Goal: Transaction & Acquisition: Purchase product/service

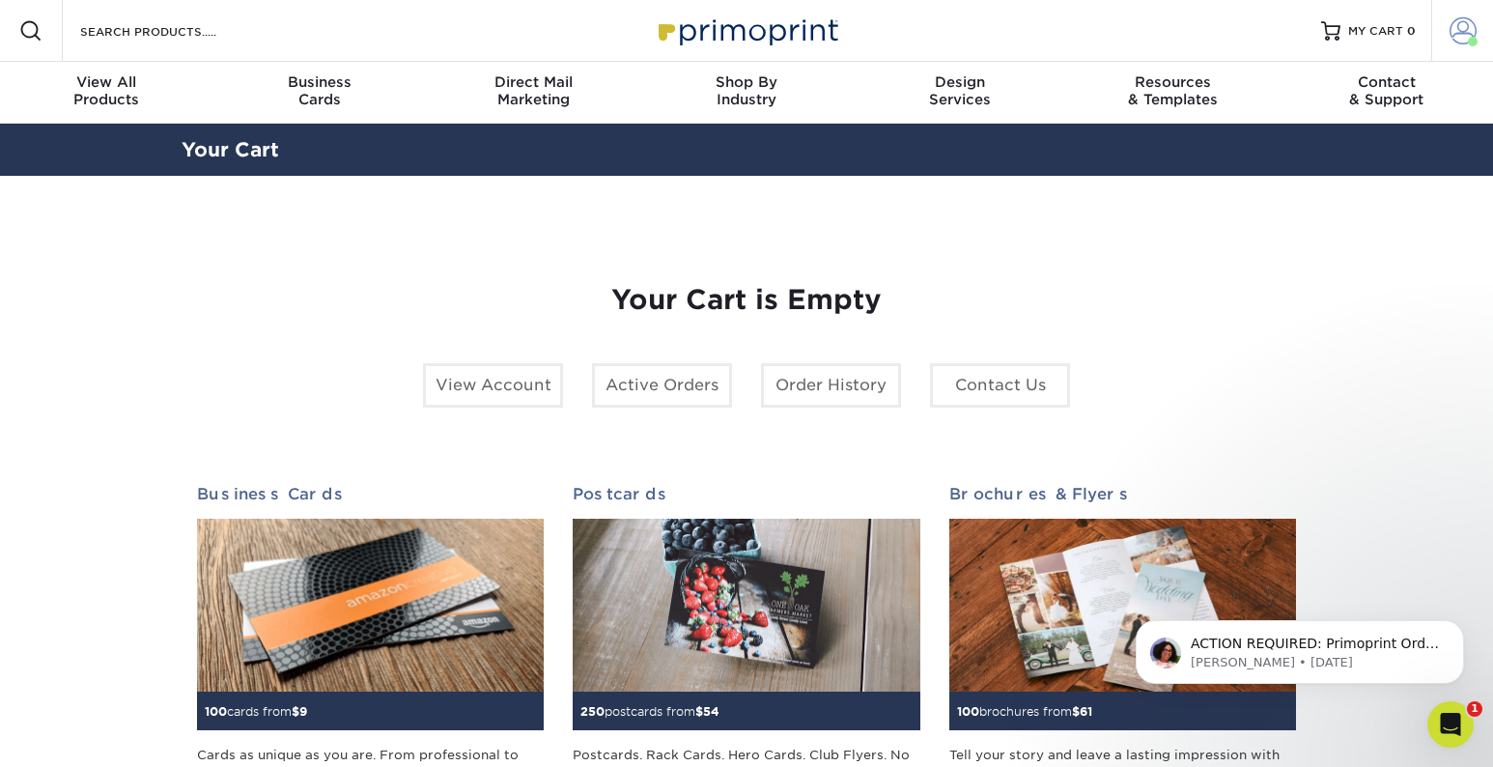
click at [1462, 32] on span at bounding box center [1463, 30] width 27 height 27
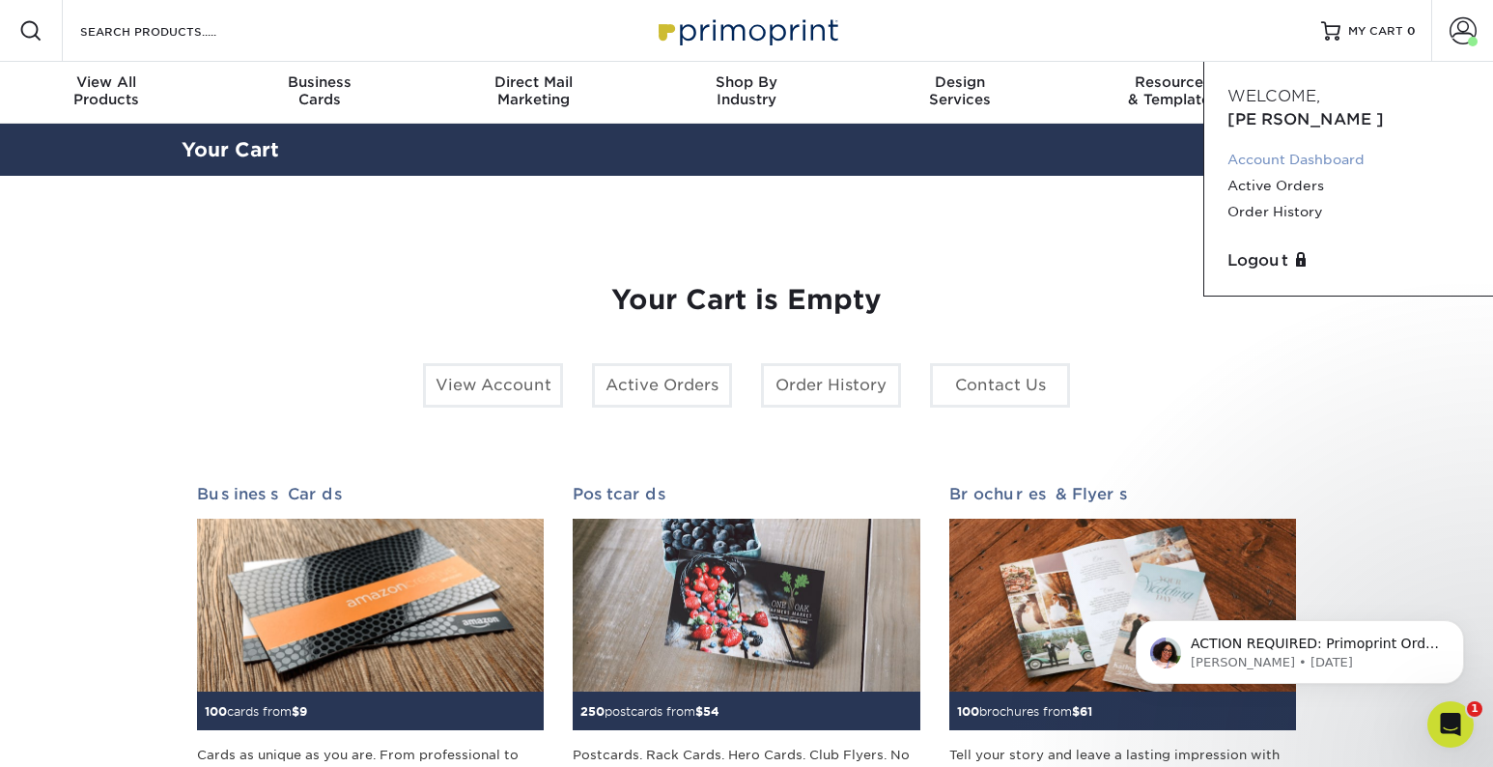
click at [1326, 147] on link "Account Dashboard" at bounding box center [1348, 160] width 242 height 26
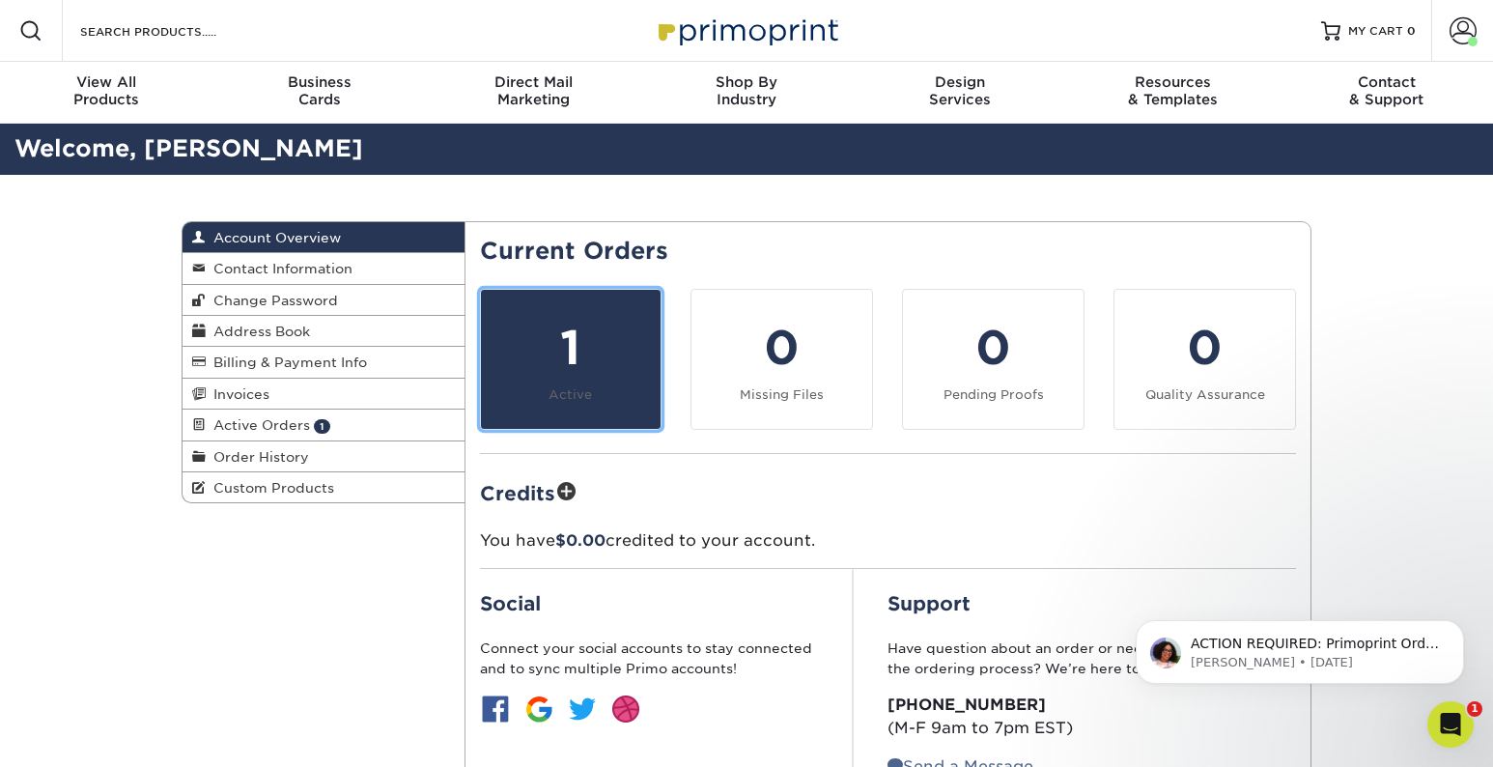
click at [607, 330] on div "1" at bounding box center [571, 348] width 157 height 70
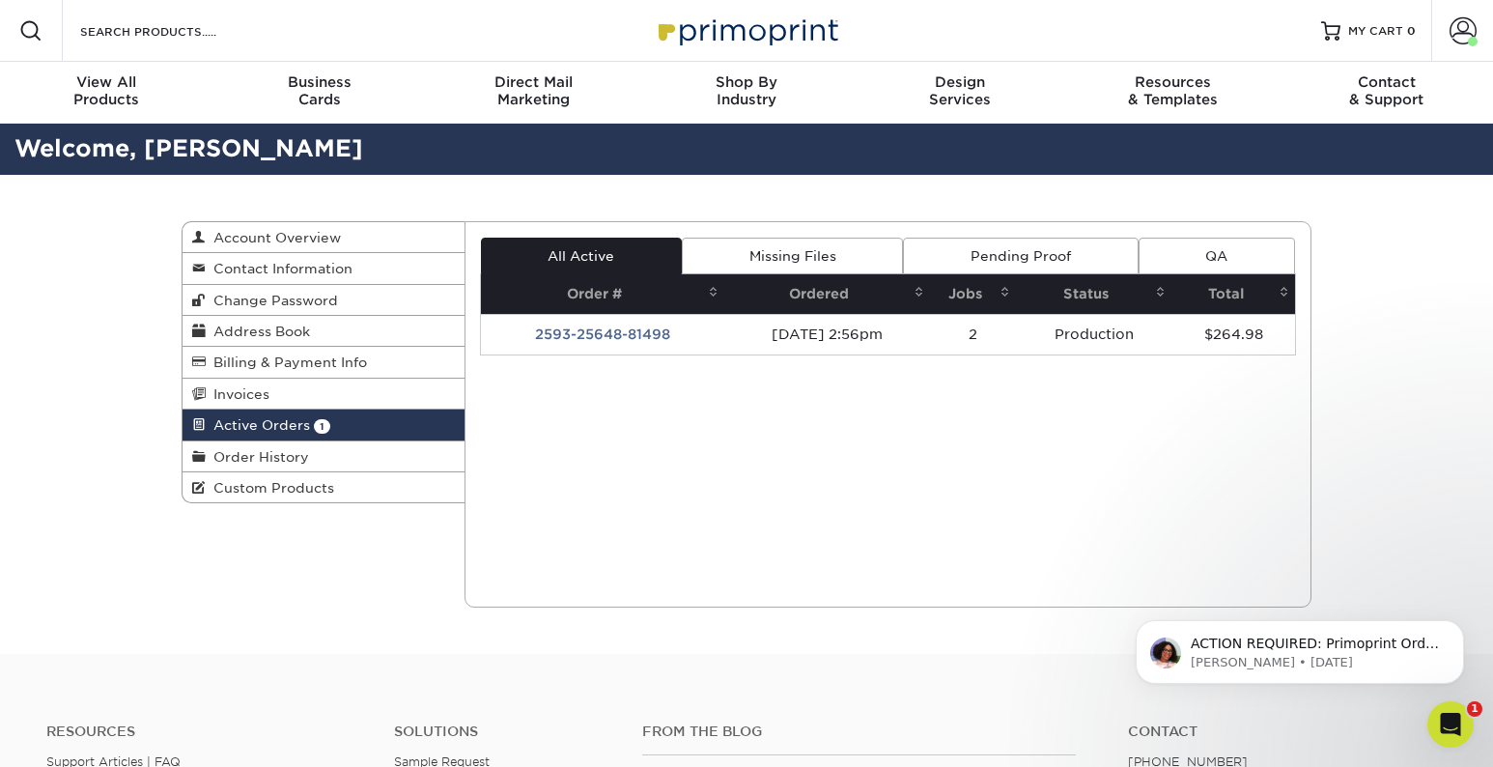
click at [601, 512] on div "Current Orders 1 Active 0 Missing Files" at bounding box center [889, 414] width 848 height 386
click at [788, 257] on link "Missing Files" at bounding box center [792, 256] width 221 height 37
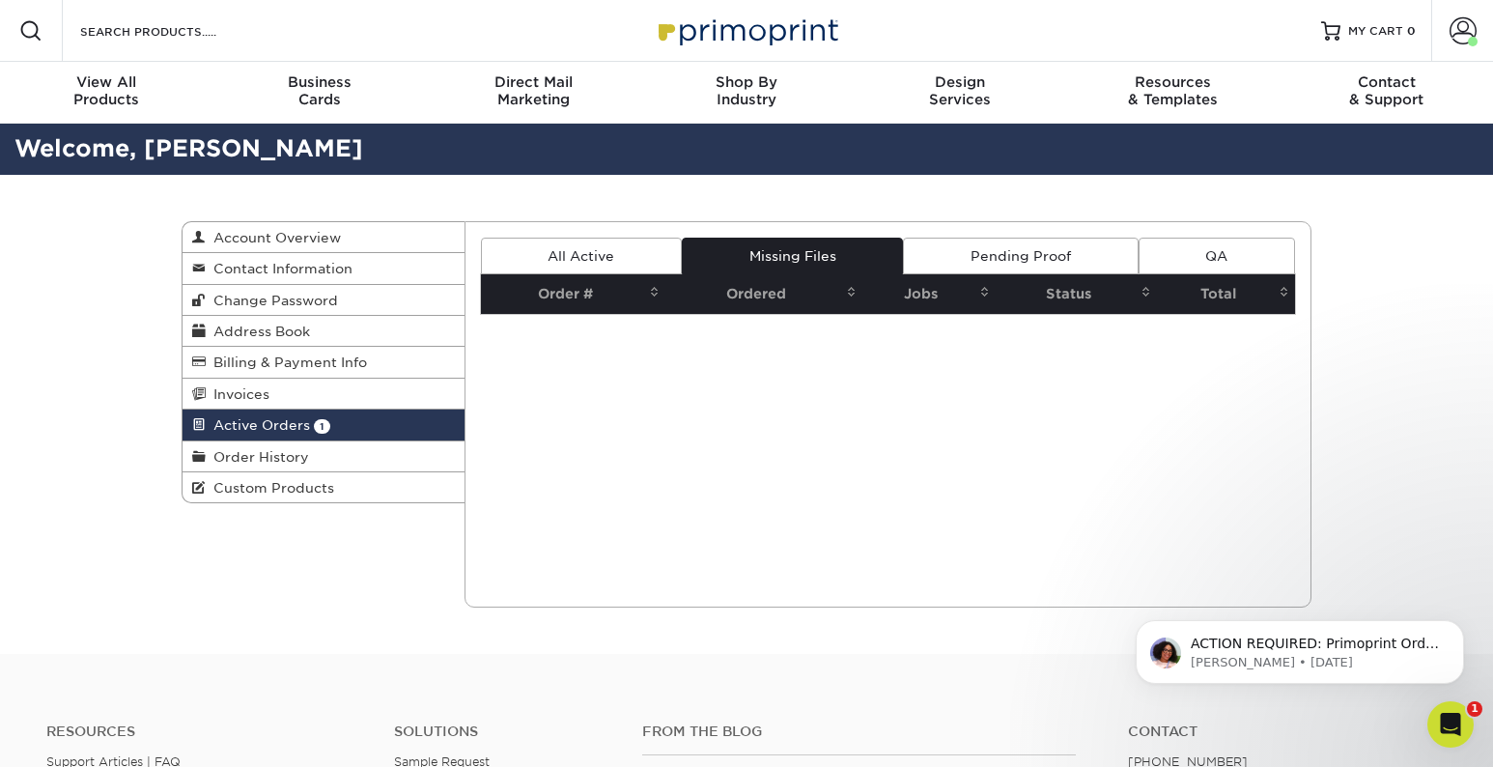
click at [984, 258] on link "Pending Proof" at bounding box center [1020, 256] width 235 height 37
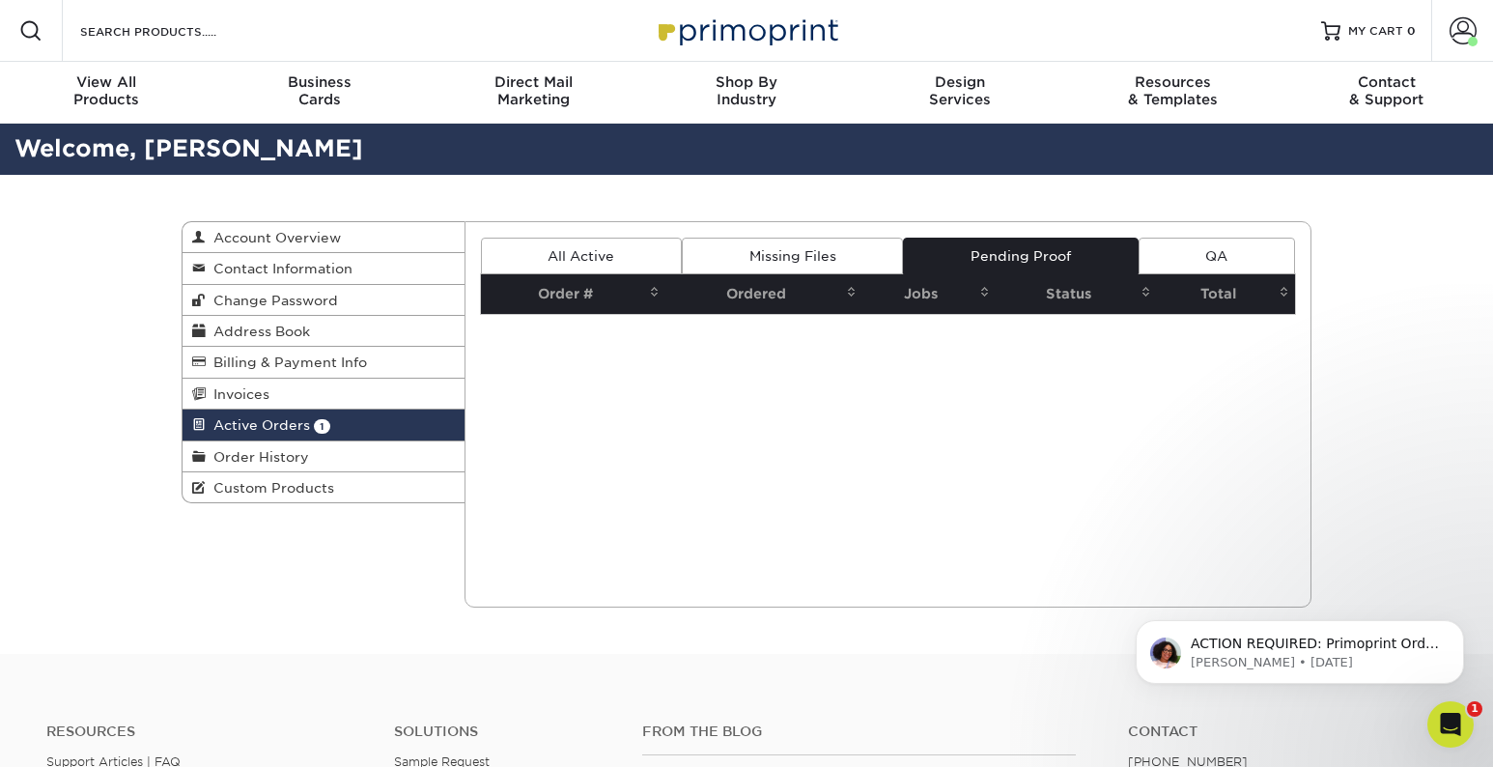
click at [1178, 251] on link "QA" at bounding box center [1217, 256] width 156 height 37
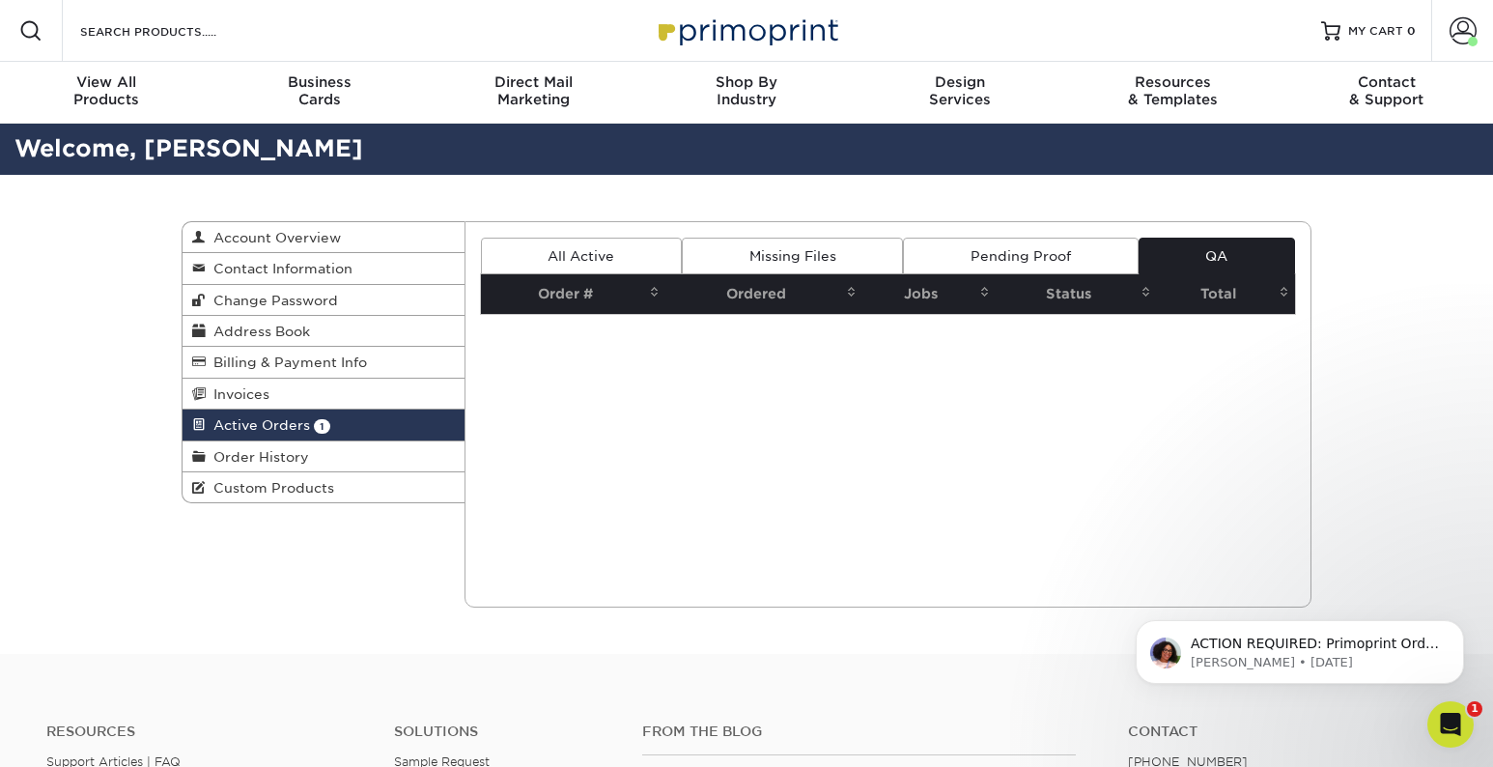
click at [609, 260] on link "All Active" at bounding box center [581, 256] width 201 height 37
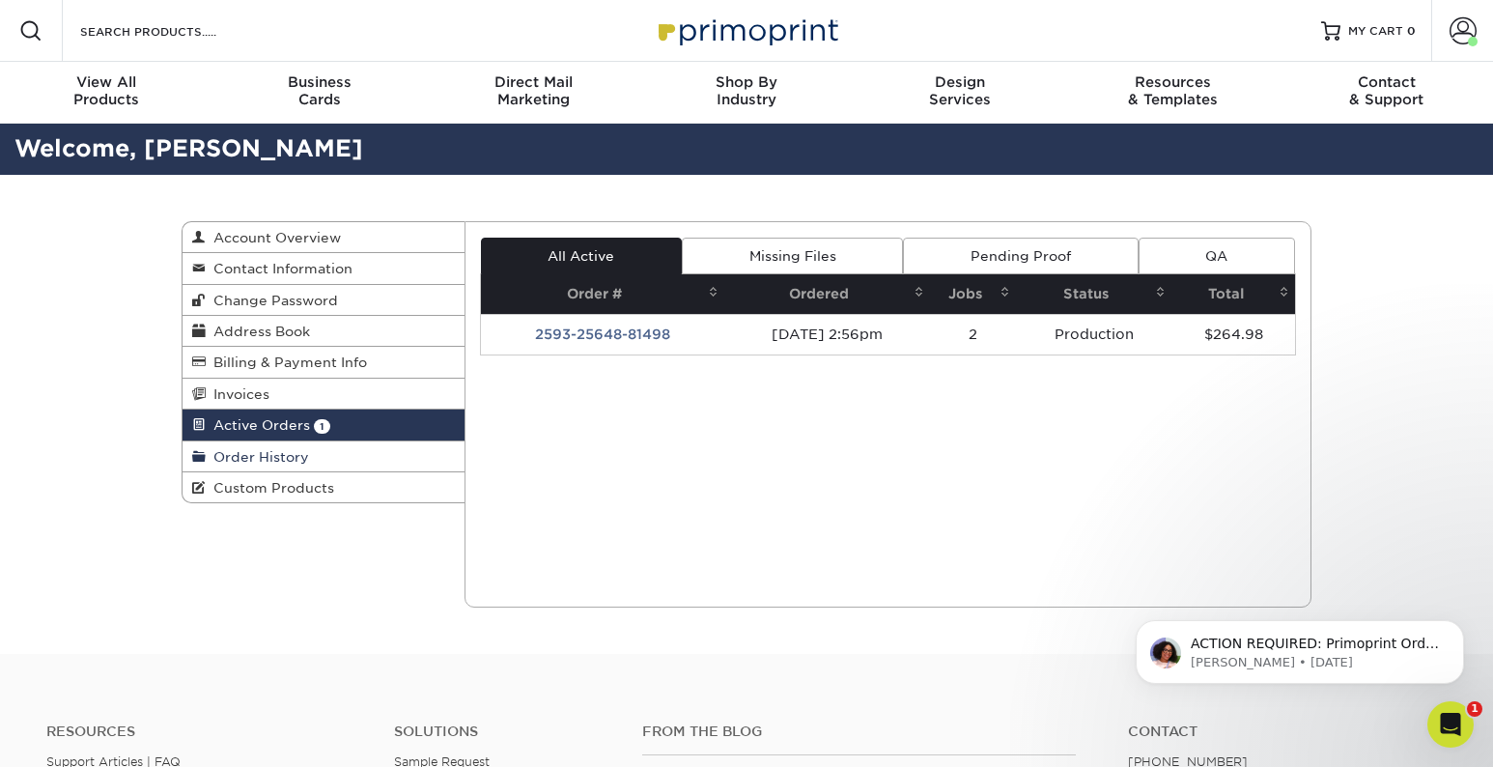
click at [255, 460] on span "Order History" at bounding box center [257, 456] width 103 height 15
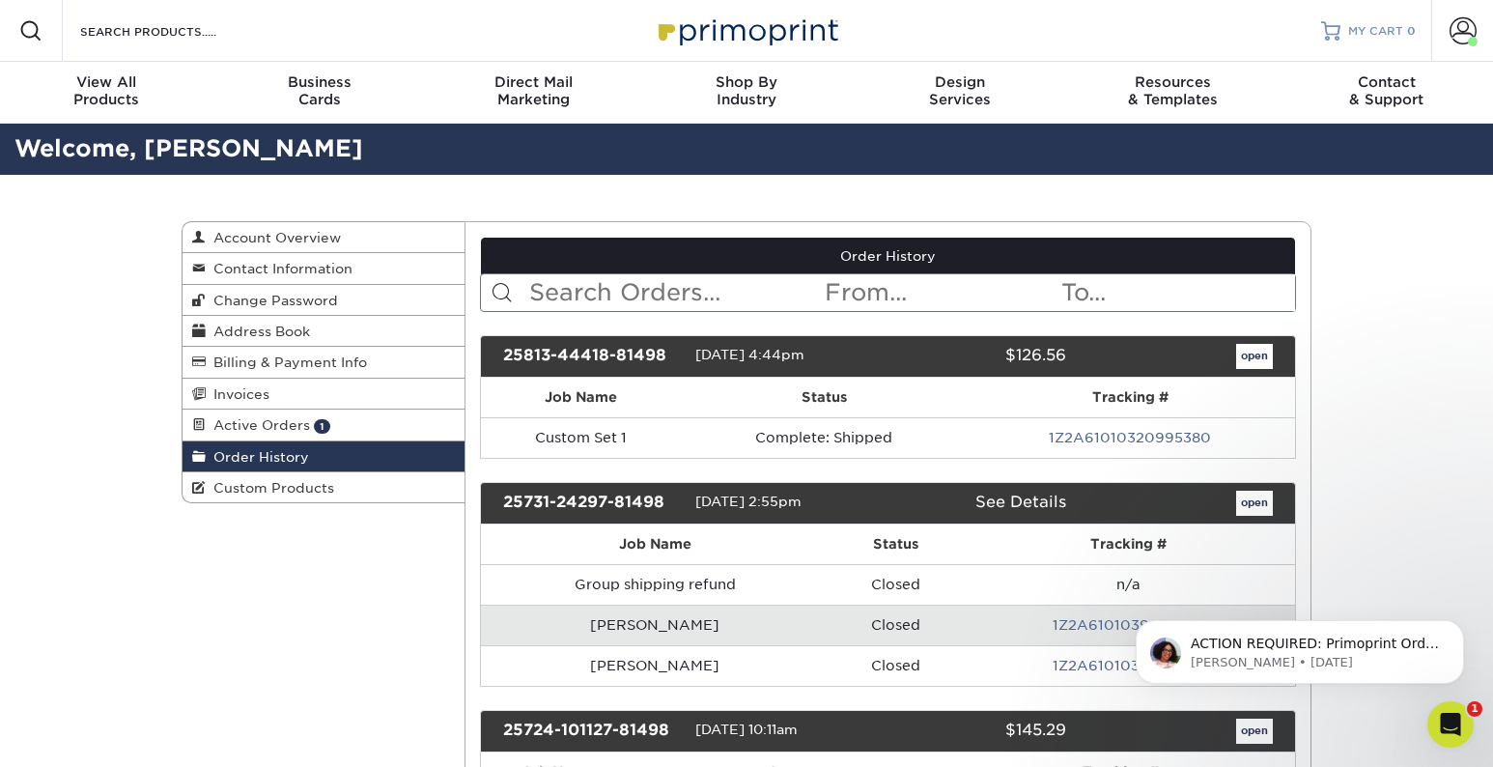
click at [1385, 23] on span "MY CART" at bounding box center [1375, 31] width 55 height 16
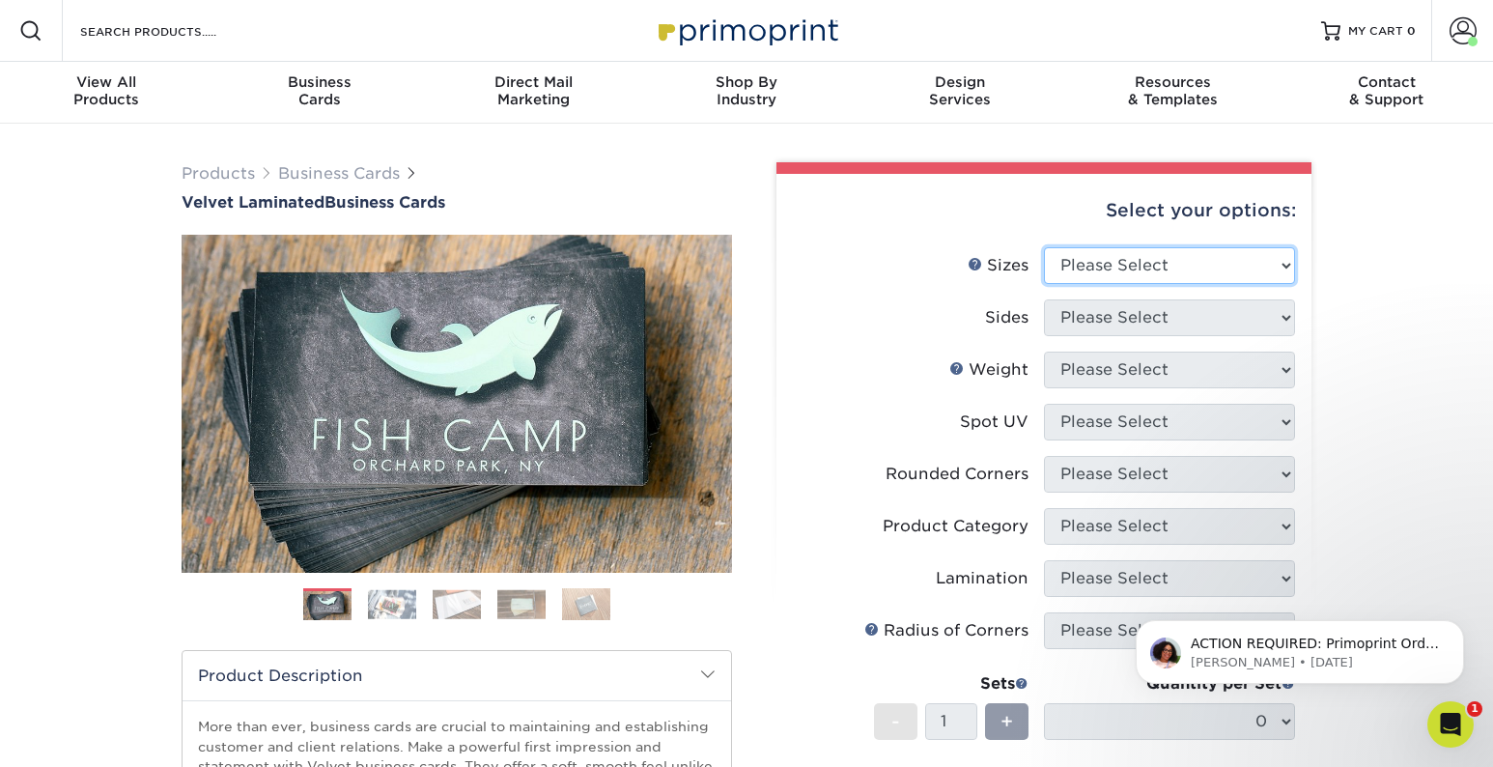
click at [1154, 263] on select "Please Select 1.5" x 3.5" - Mini 1.75" x 3.5" - Mini 2" x 2" - Square 2" x 3" -…" at bounding box center [1169, 265] width 251 height 37
select select "2.00x3.50"
click at [1044, 247] on select "Please Select 1.5" x 3.5" - Mini 1.75" x 3.5" - Mini 2" x 2" - Square 2" x 3" -…" at bounding box center [1169, 265] width 251 height 37
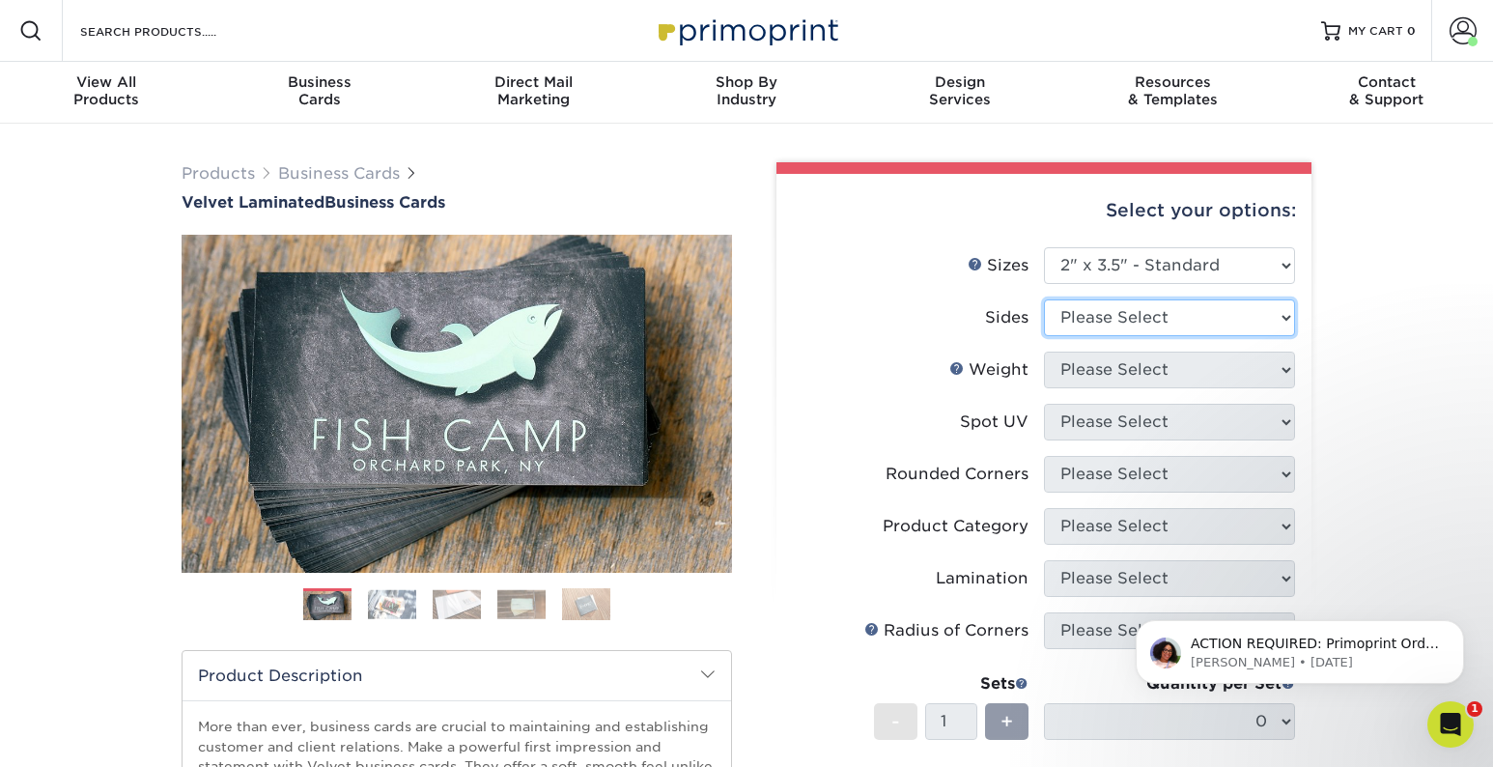
click at [1147, 317] on select "Please Select Print Both Sides Print Front Only" at bounding box center [1169, 317] width 251 height 37
select select "13abbda7-1d64-4f25-8bb2-c179b224825d"
click at [1044, 299] on select "Please Select Print Both Sides Print Front Only" at bounding box center [1169, 317] width 251 height 37
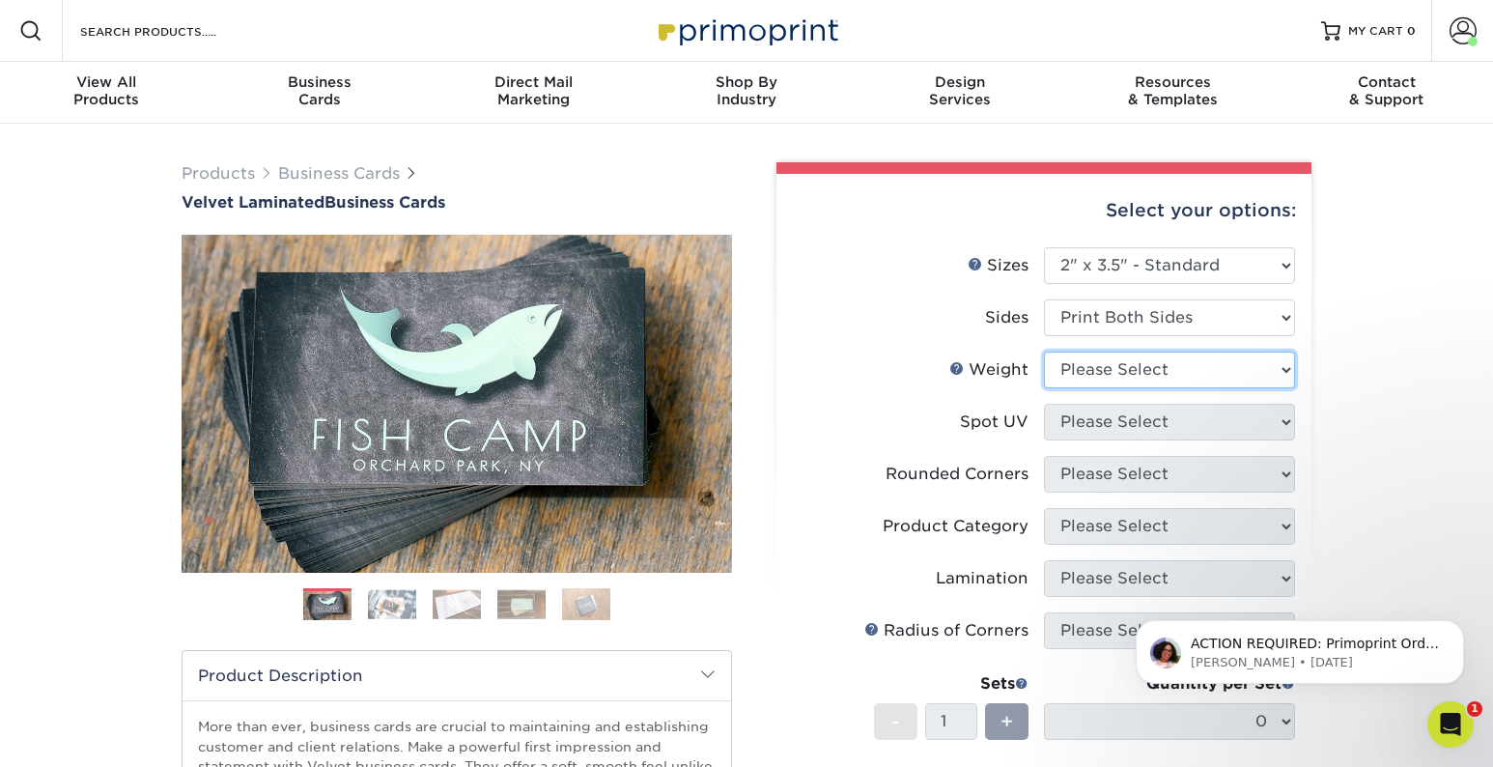
click at [1138, 364] on select "Please Select 16PT" at bounding box center [1169, 370] width 251 height 37
select select "16PT"
click at [1044, 352] on select "Please Select 16PT" at bounding box center [1169, 370] width 251 height 37
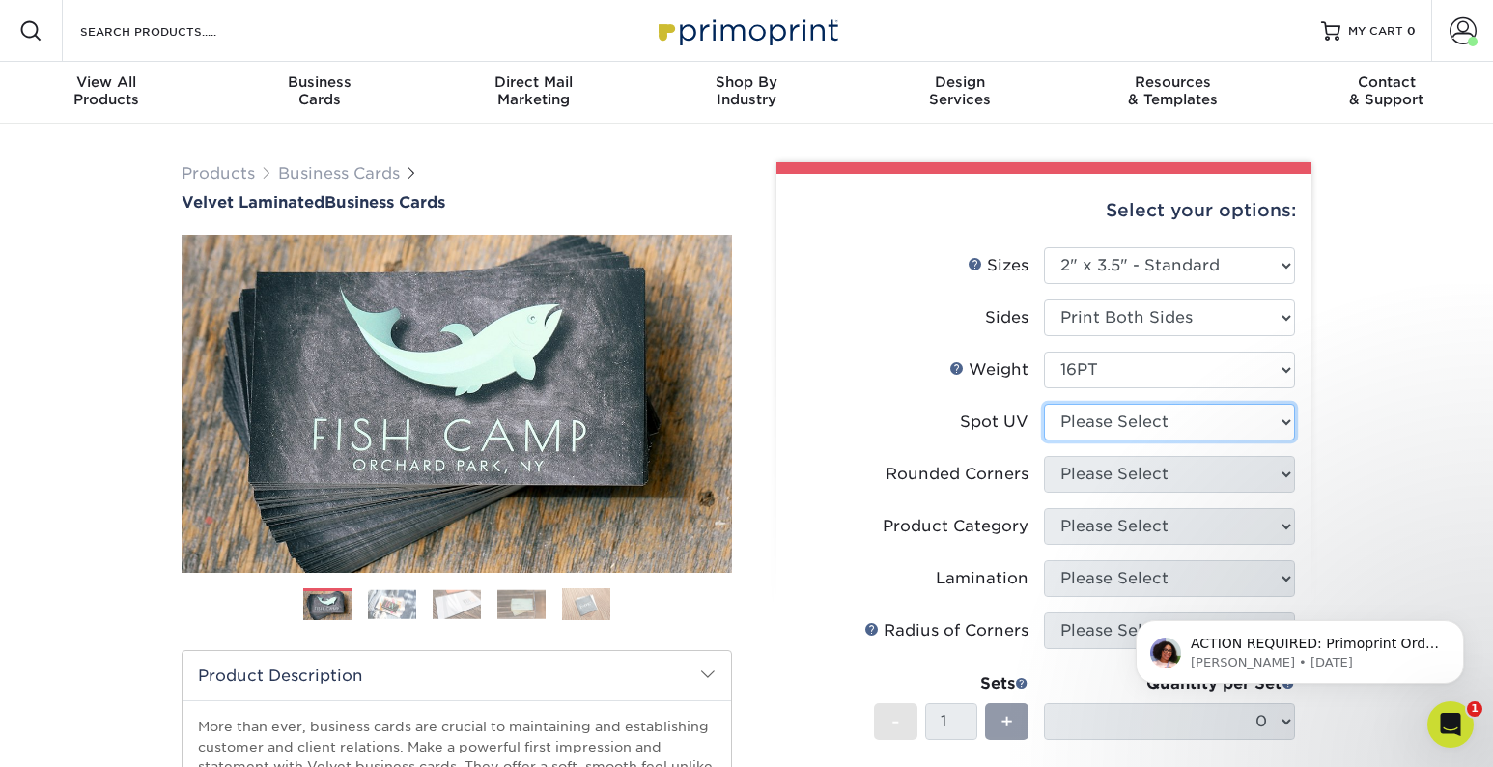
click at [1139, 427] on select "Please Select No Spot UV Front and Back (Both Sides) Front Only Back Only" at bounding box center [1169, 422] width 251 height 37
select select "3"
click at [1044, 404] on select "Please Select No Spot UV Front and Back (Both Sides) Front Only Back Only" at bounding box center [1169, 422] width 251 height 37
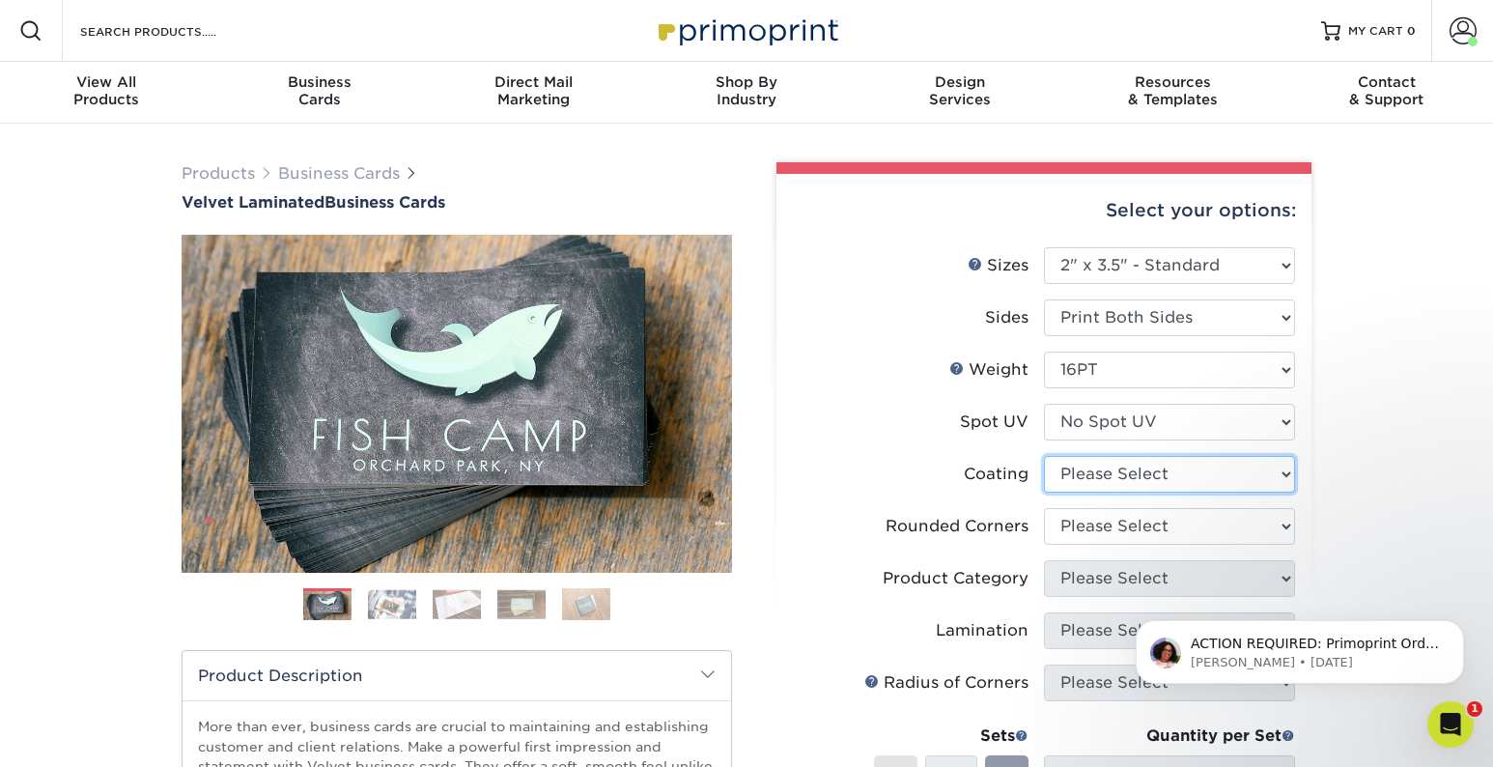
click at [1131, 468] on select at bounding box center [1169, 474] width 251 height 37
select select "3e7618de-abca-4bda-9f97-8b9129e913d8"
click at [1044, 456] on select at bounding box center [1169, 474] width 251 height 37
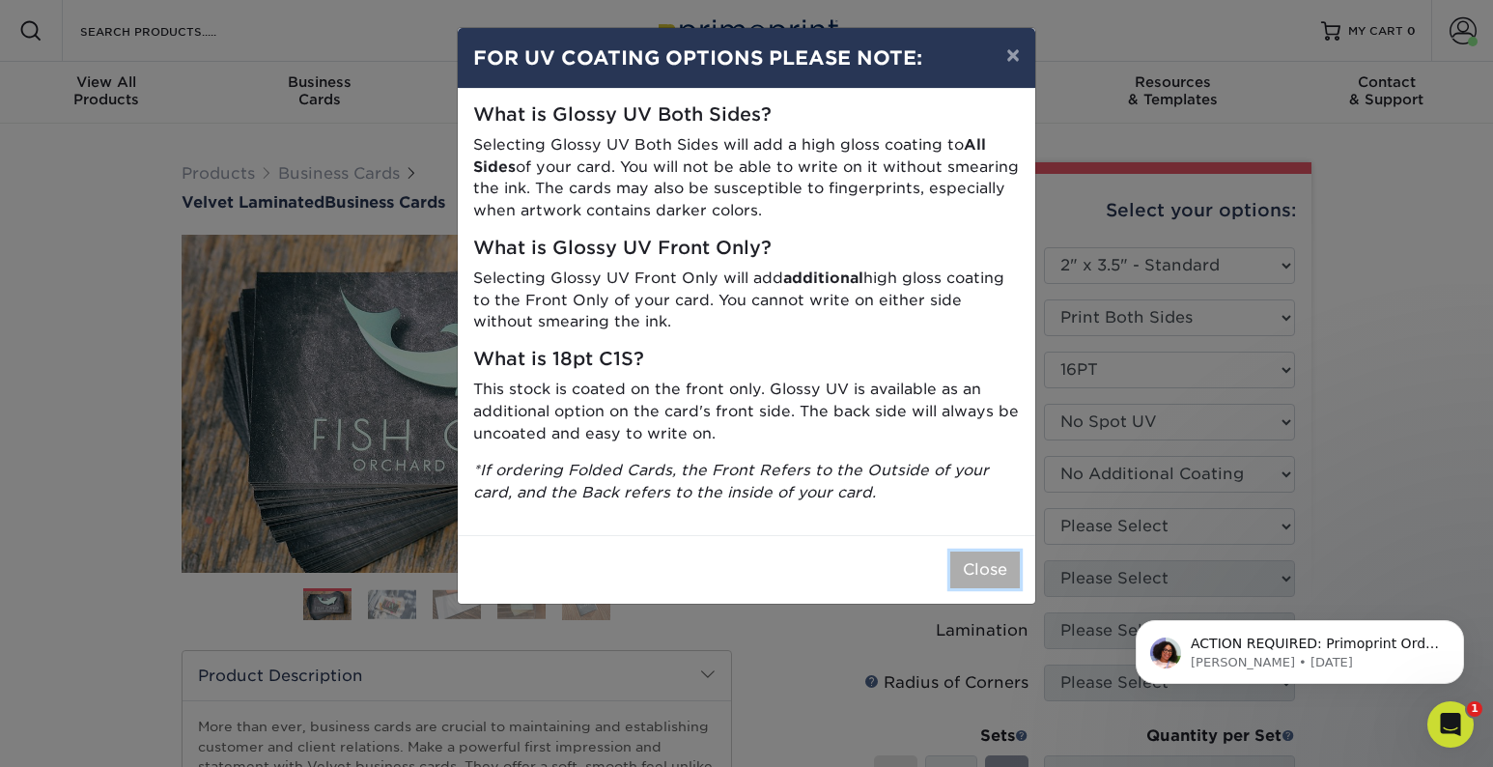
click at [987, 564] on button "Close" at bounding box center [985, 569] width 70 height 37
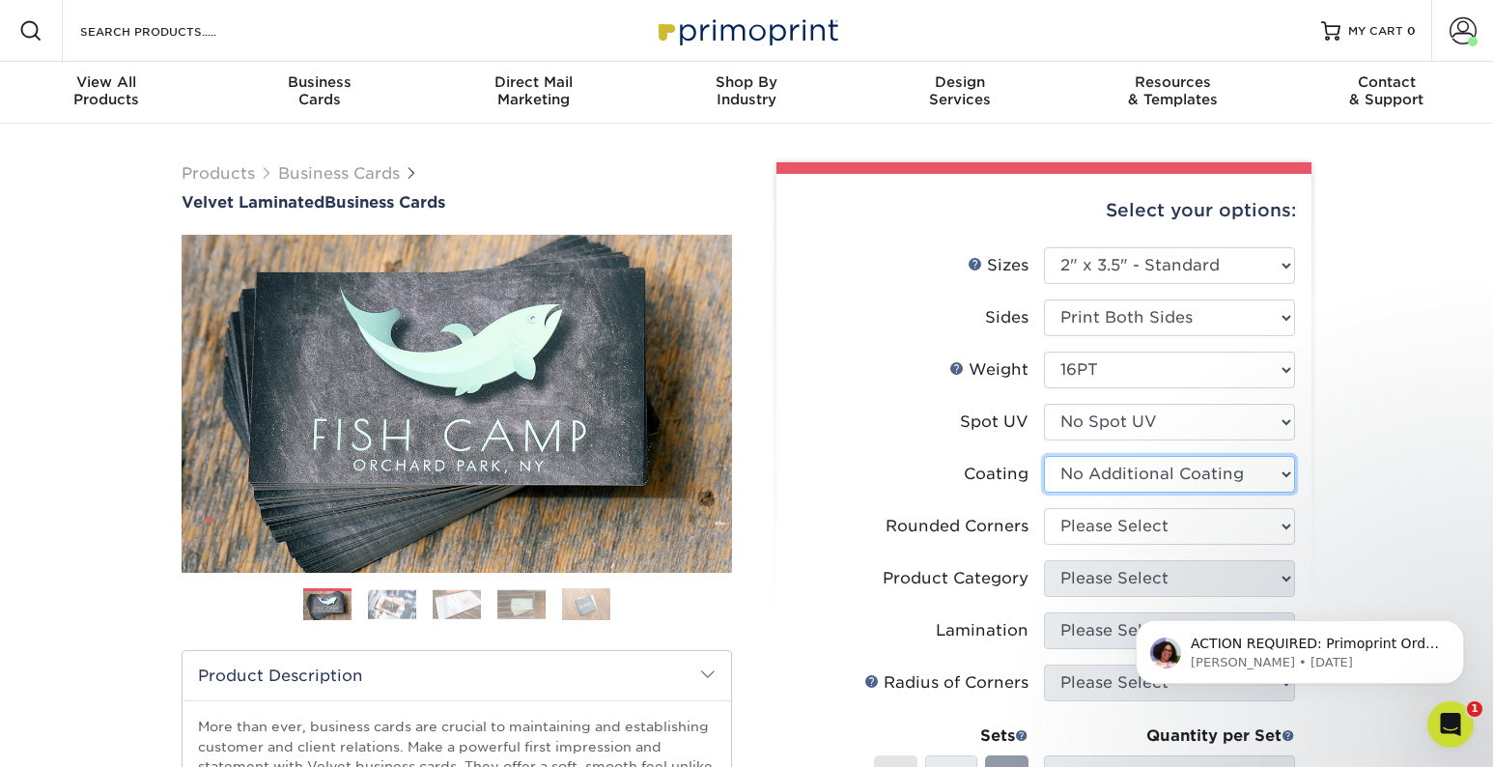
click at [1127, 478] on select at bounding box center [1169, 474] width 251 height 37
click at [1044, 456] on select at bounding box center [1169, 474] width 251 height 37
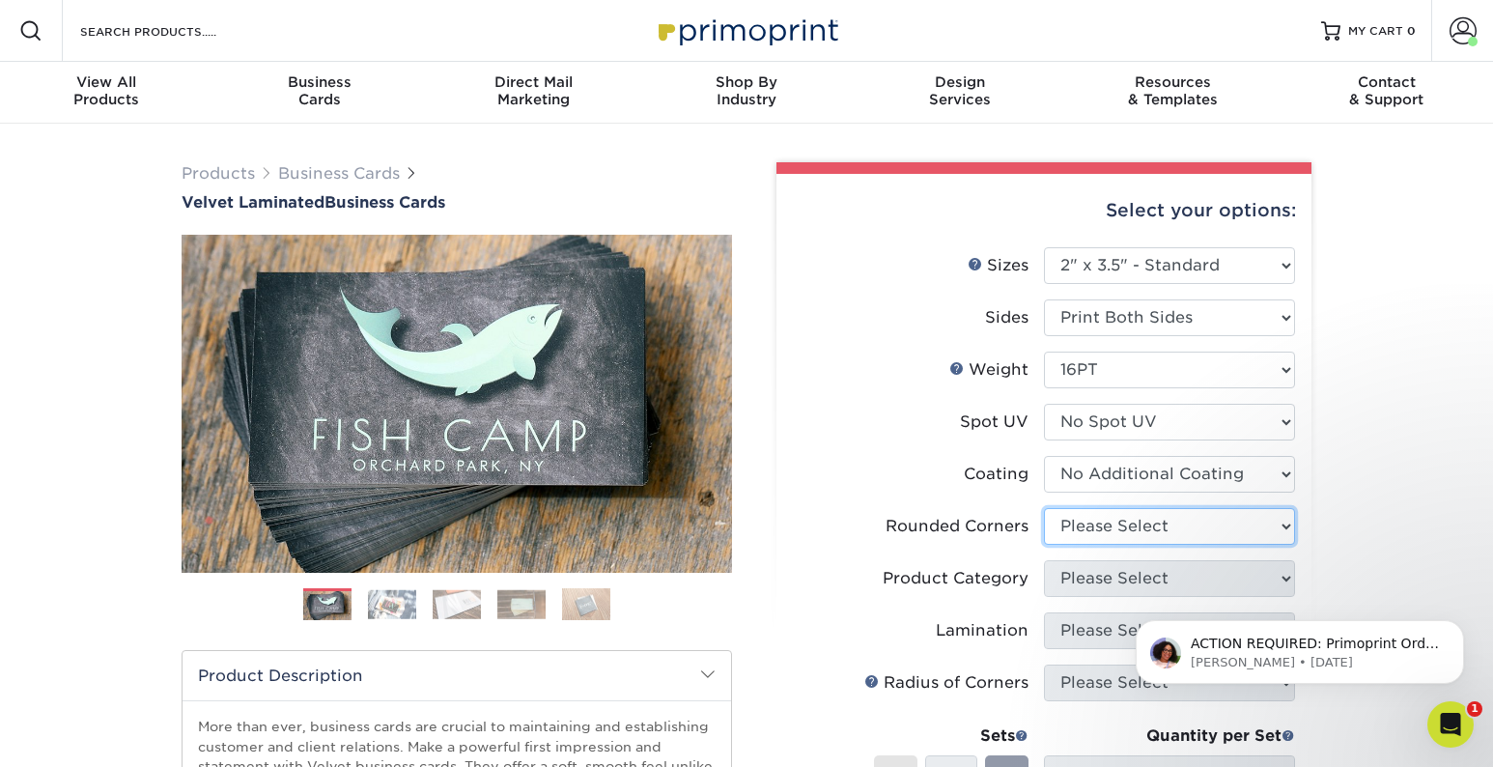
click at [1125, 526] on select "Please Select Yes - Round 2 Corners Yes - Round 4 Corners No" at bounding box center [1169, 526] width 251 height 37
select select "0"
click at [1044, 508] on select "Please Select Yes - Round 2 Corners Yes - Round 4 Corners No" at bounding box center [1169, 526] width 251 height 37
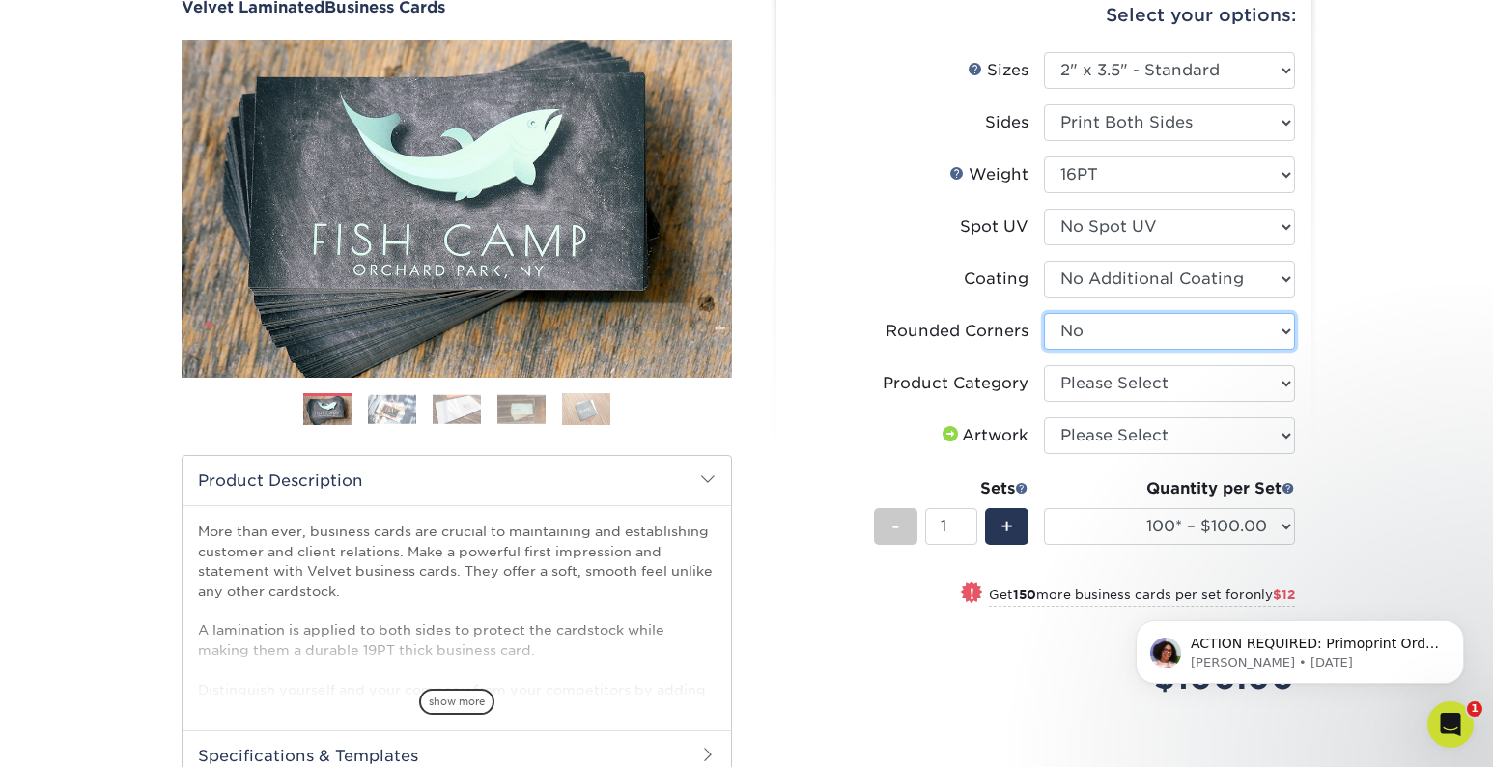
scroll to position [202, 0]
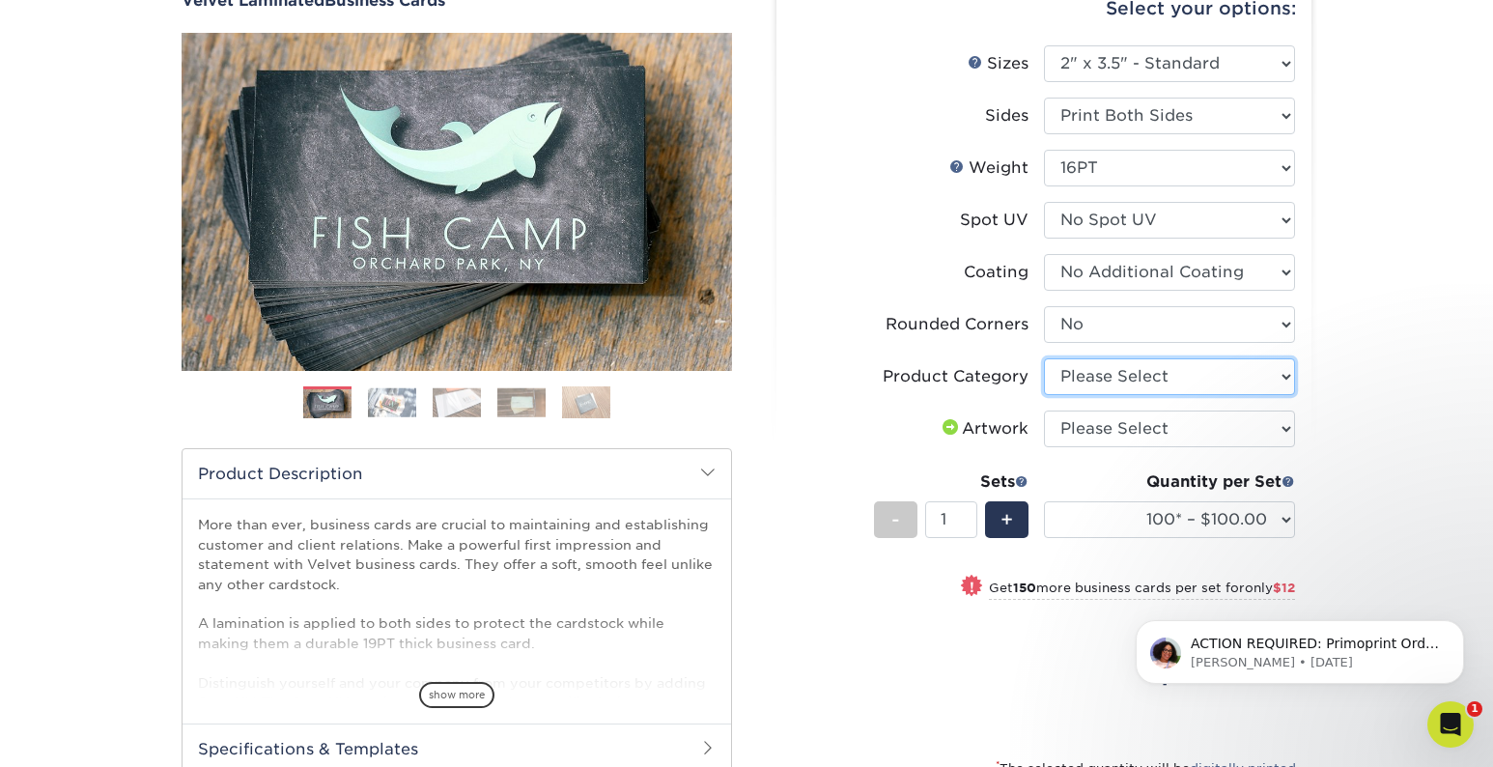
click at [1144, 383] on select "Please Select Business Cards" at bounding box center [1169, 376] width 251 height 37
select select "3b5148f1-0588-4f88-a218-97bcfdce65c1"
click at [1044, 358] on select "Please Select Business Cards" at bounding box center [1169, 376] width 251 height 37
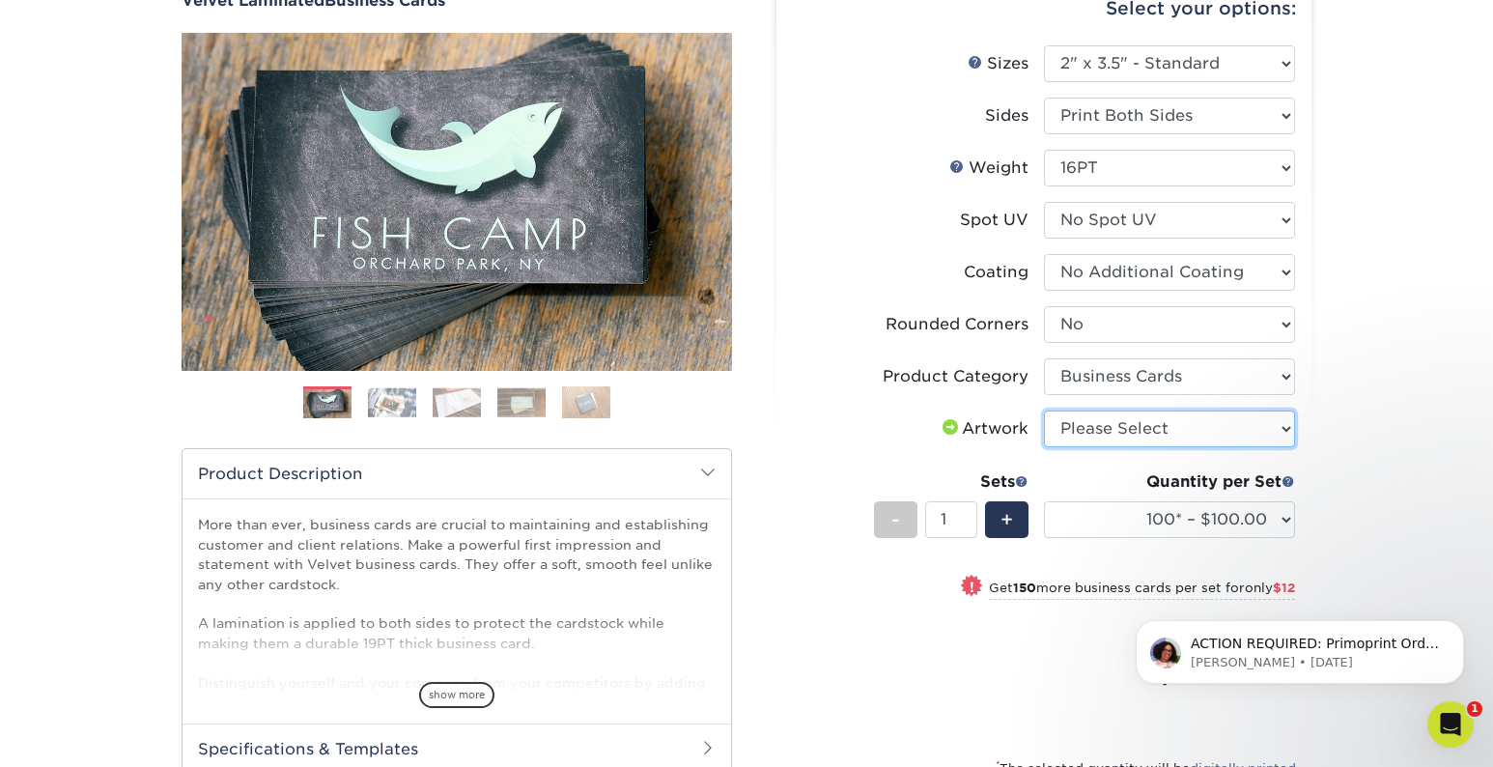
click at [1134, 424] on select "Please Select I will upload files I need a design - $100" at bounding box center [1169, 428] width 251 height 37
select select "upload"
click at [1044, 410] on select "Please Select I will upload files I need a design - $100" at bounding box center [1169, 428] width 251 height 37
click at [1012, 518] on div "+" at bounding box center [1006, 519] width 43 height 37
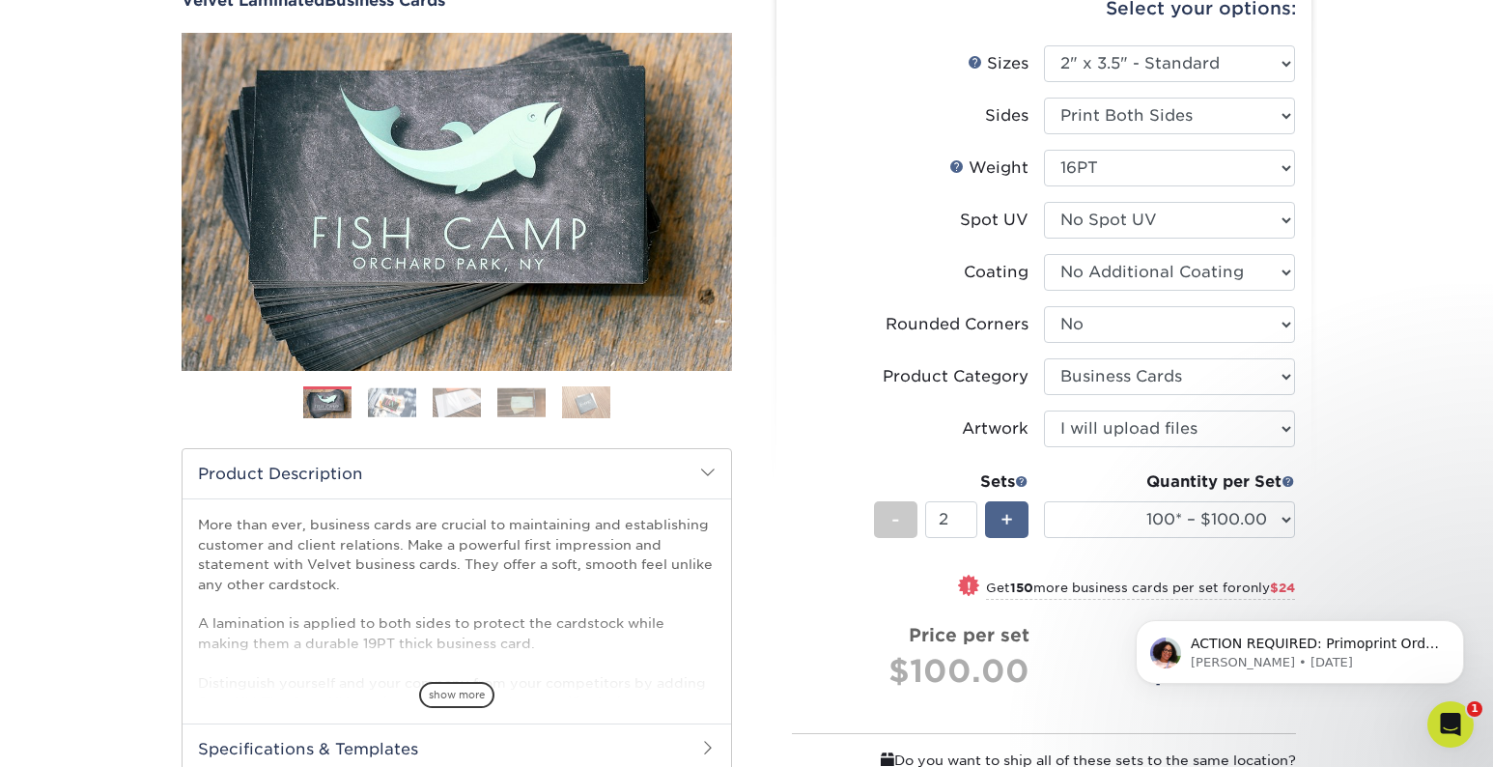
click at [1008, 518] on span "+" at bounding box center [1006, 519] width 13 height 29
click at [899, 529] on span "-" at bounding box center [895, 519] width 9 height 29
type input "1"
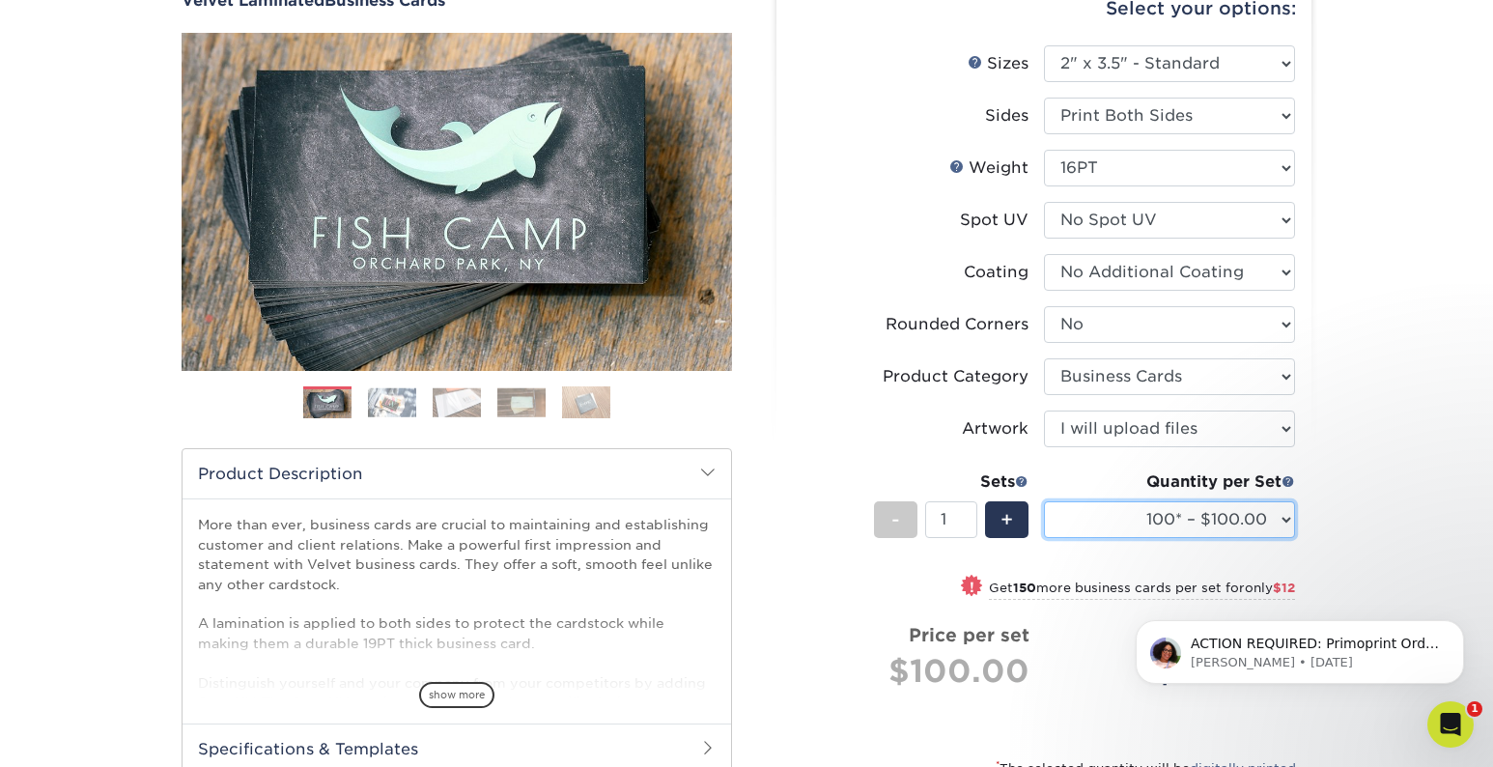
click at [1284, 520] on select "100* – $100.00 250* – $112.00 500 – $120.00 1000 – $156.00 2500 – $307.00 5000 …" at bounding box center [1169, 519] width 251 height 37
select select "250* – $112.00"
click at [1044, 501] on select "100* – $100.00 250* – $112.00 500 – $120.00 1000 – $156.00 2500 – $307.00 5000 …" at bounding box center [1169, 519] width 251 height 37
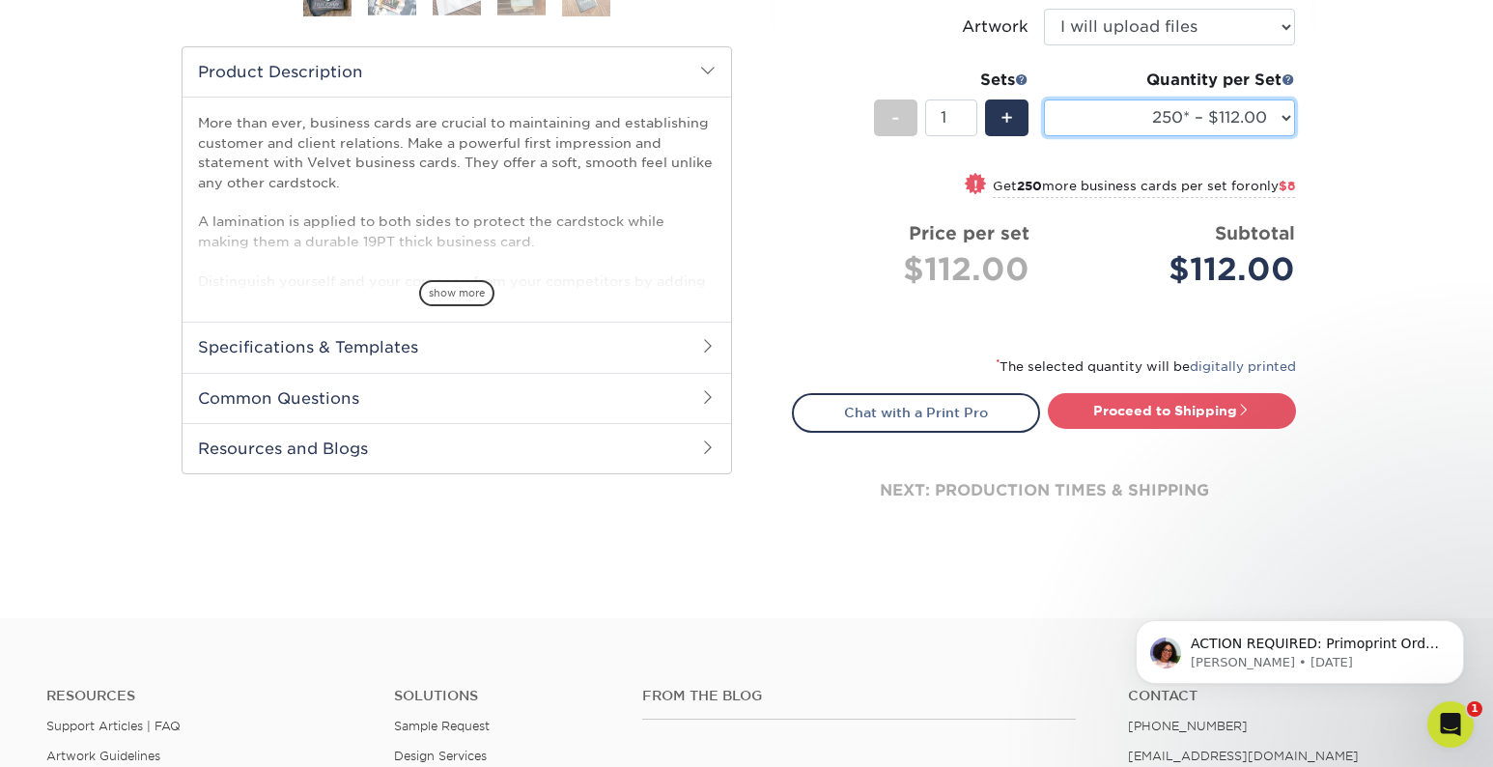
scroll to position [629, 0]
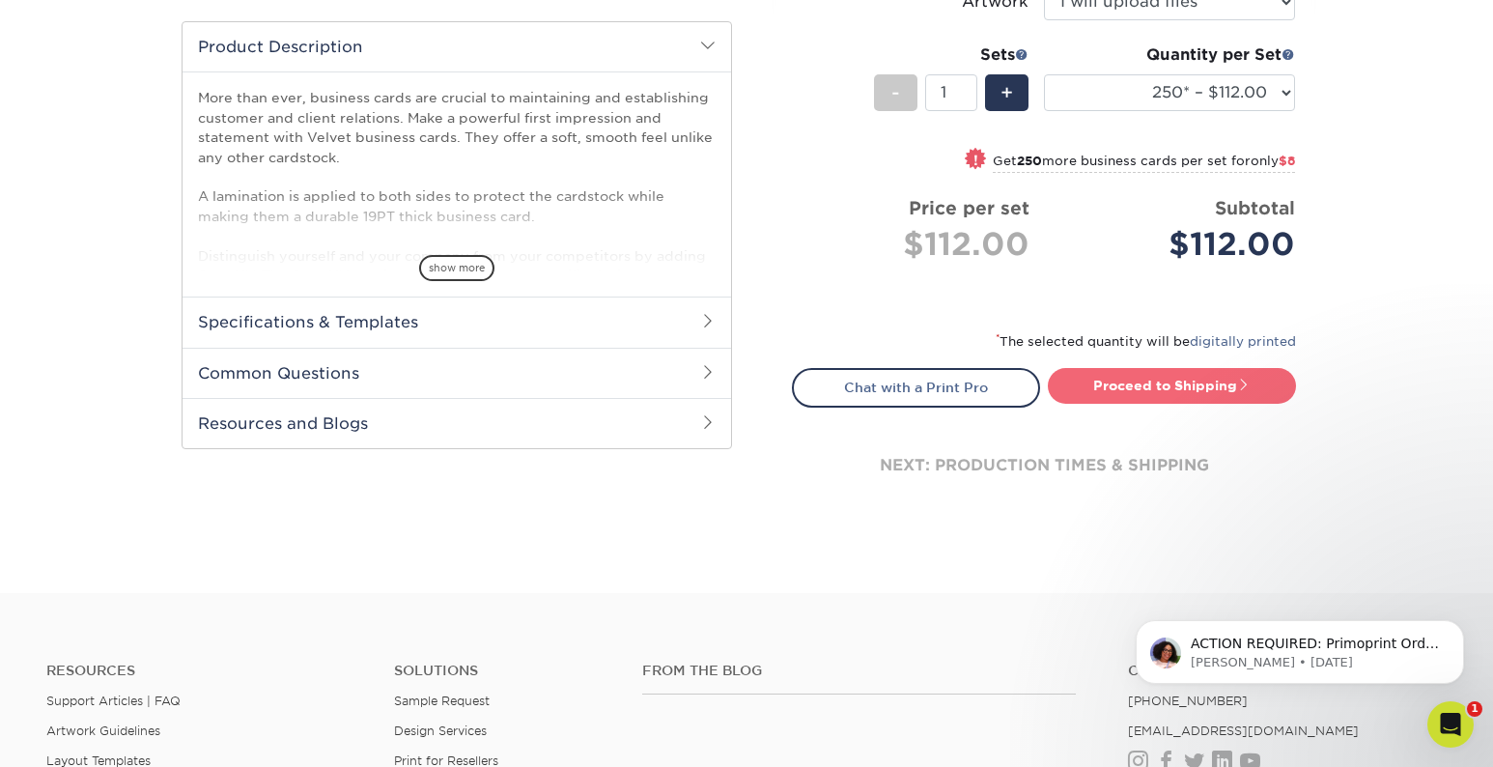
click at [1182, 391] on link "Proceed to Shipping" at bounding box center [1172, 385] width 248 height 35
type input "Set 1"
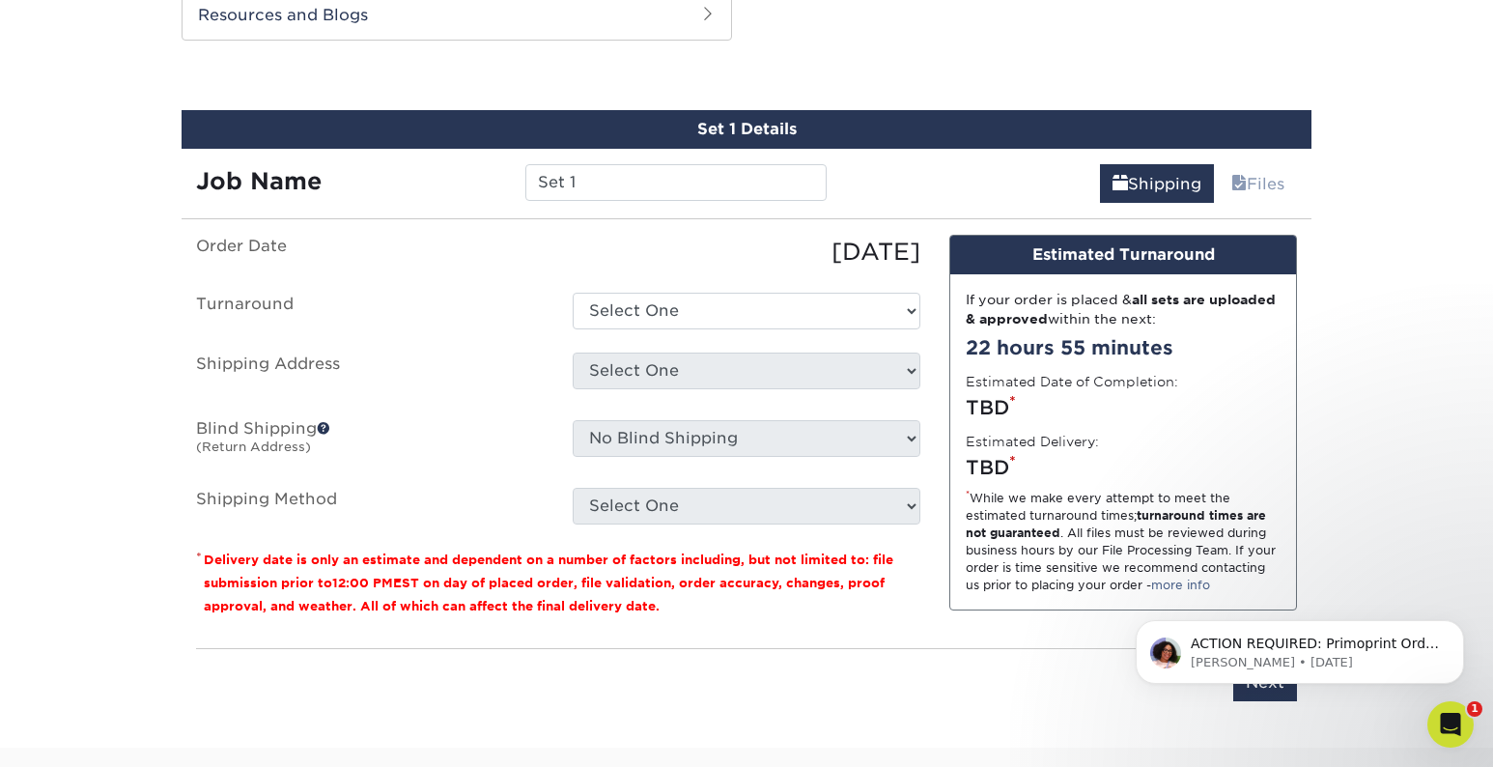
scroll to position [1049, 0]
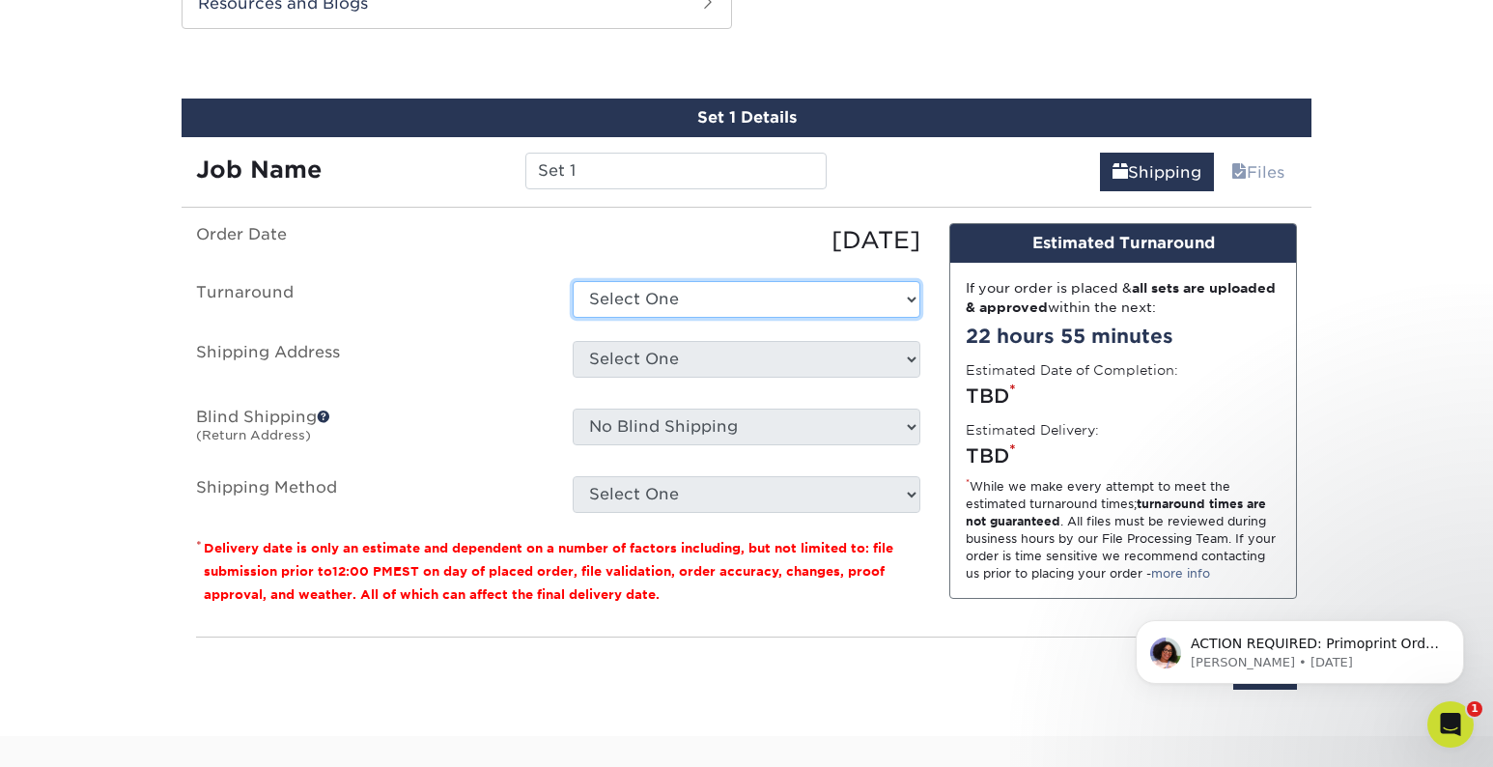
click at [900, 302] on select "Select One 2-4 Business Days 2 Day Next Business Day" at bounding box center [747, 299] width 348 height 37
select select "cb254759-61b2-41e5-bb52-a60bae6392c4"
click at [573, 281] on select "Select One 2-4 Business Days 2 Day Next Business Day" at bounding box center [747, 299] width 348 height 37
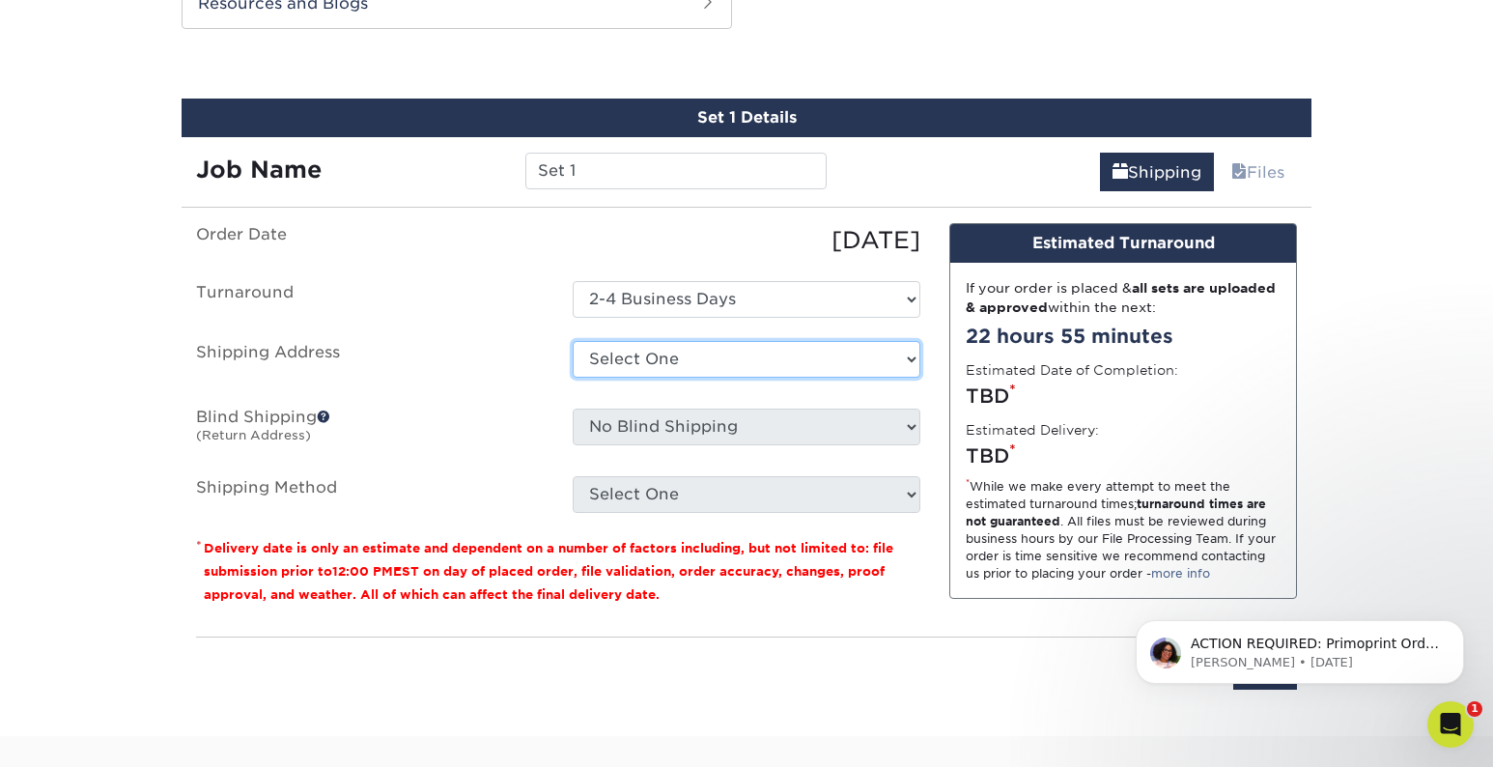
click at [848, 360] on select "Select One Daniel Ramirez Orlando Office Tim Fitzpatrick + Add New Address" at bounding box center [747, 359] width 348 height 37
select select "newaddress"
click at [573, 341] on select "Select One Daniel Ramirez Orlando Office Tim Fitzpatrick + Add New Address" at bounding box center [747, 359] width 348 height 37
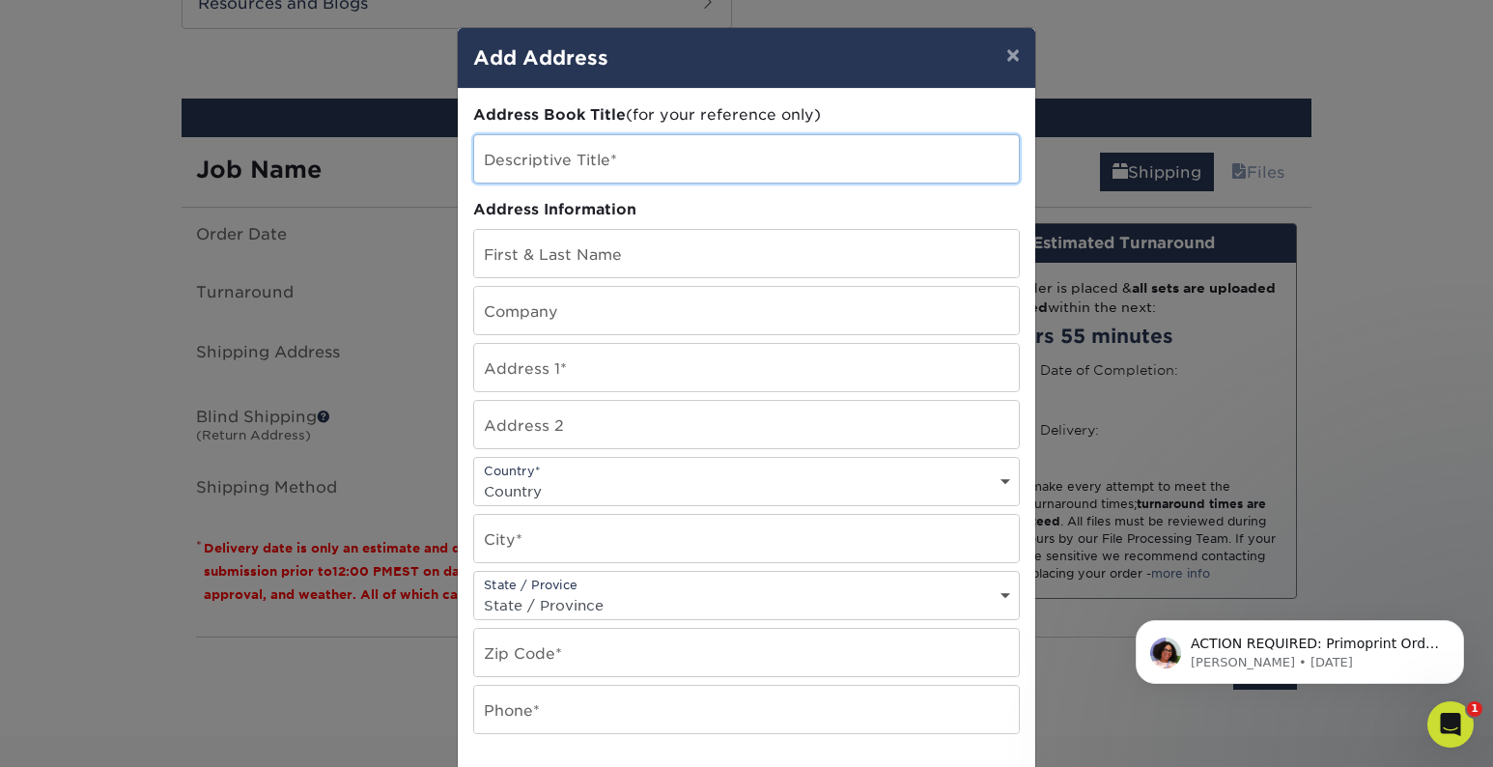
click at [641, 160] on input "text" at bounding box center [746, 158] width 545 height 47
click at [628, 166] on input "Red" at bounding box center [746, 158] width 545 height 47
click at [628, 168] on input "Red" at bounding box center [746, 158] width 545 height 47
type input "Red 6 AR - [GEOGRAPHIC_DATA]"
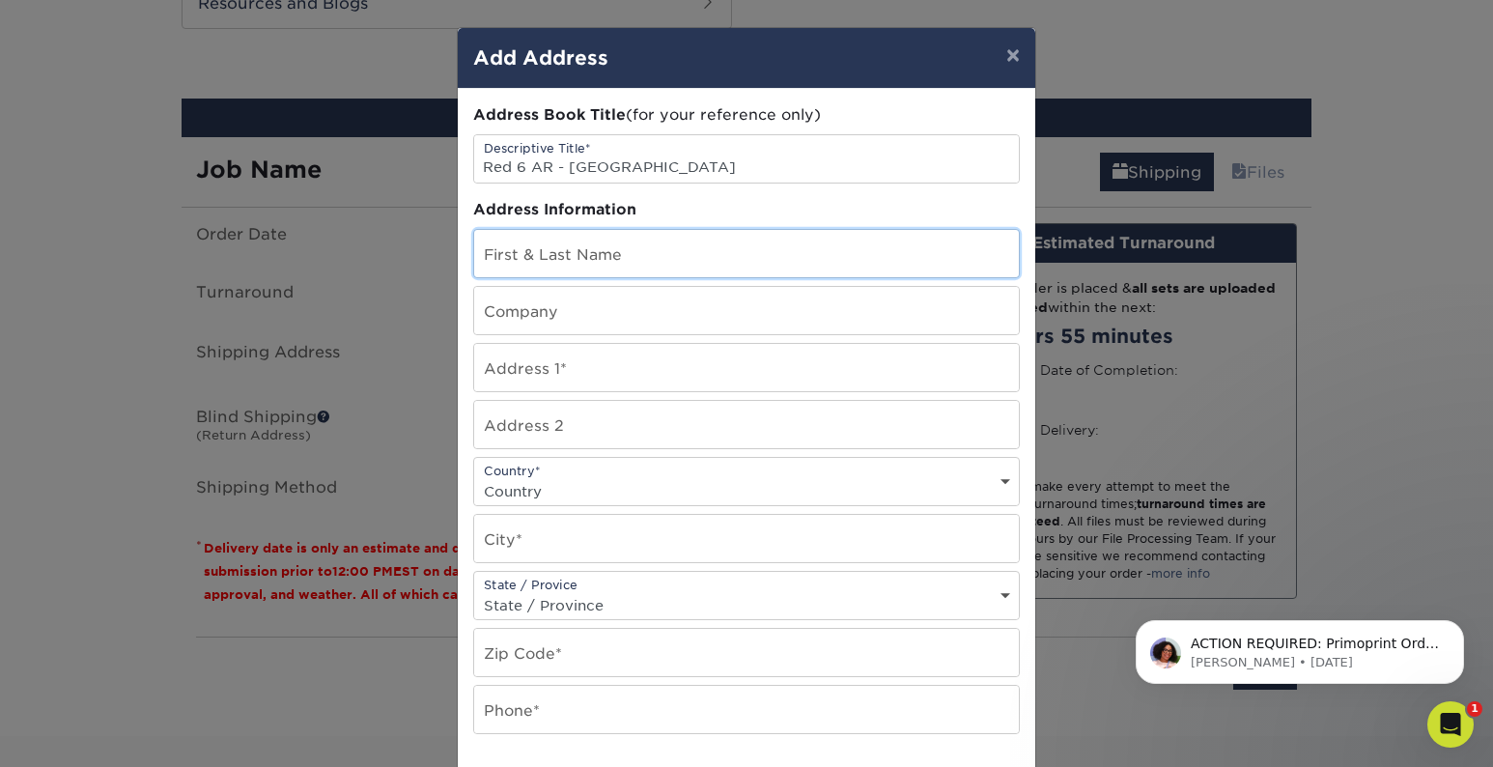
click at [590, 242] on input "text" at bounding box center [746, 253] width 545 height 47
click at [542, 261] on input "text" at bounding box center [746, 253] width 545 height 47
paste input "[PERSON_NAME]"
type input "[PERSON_NAME]"
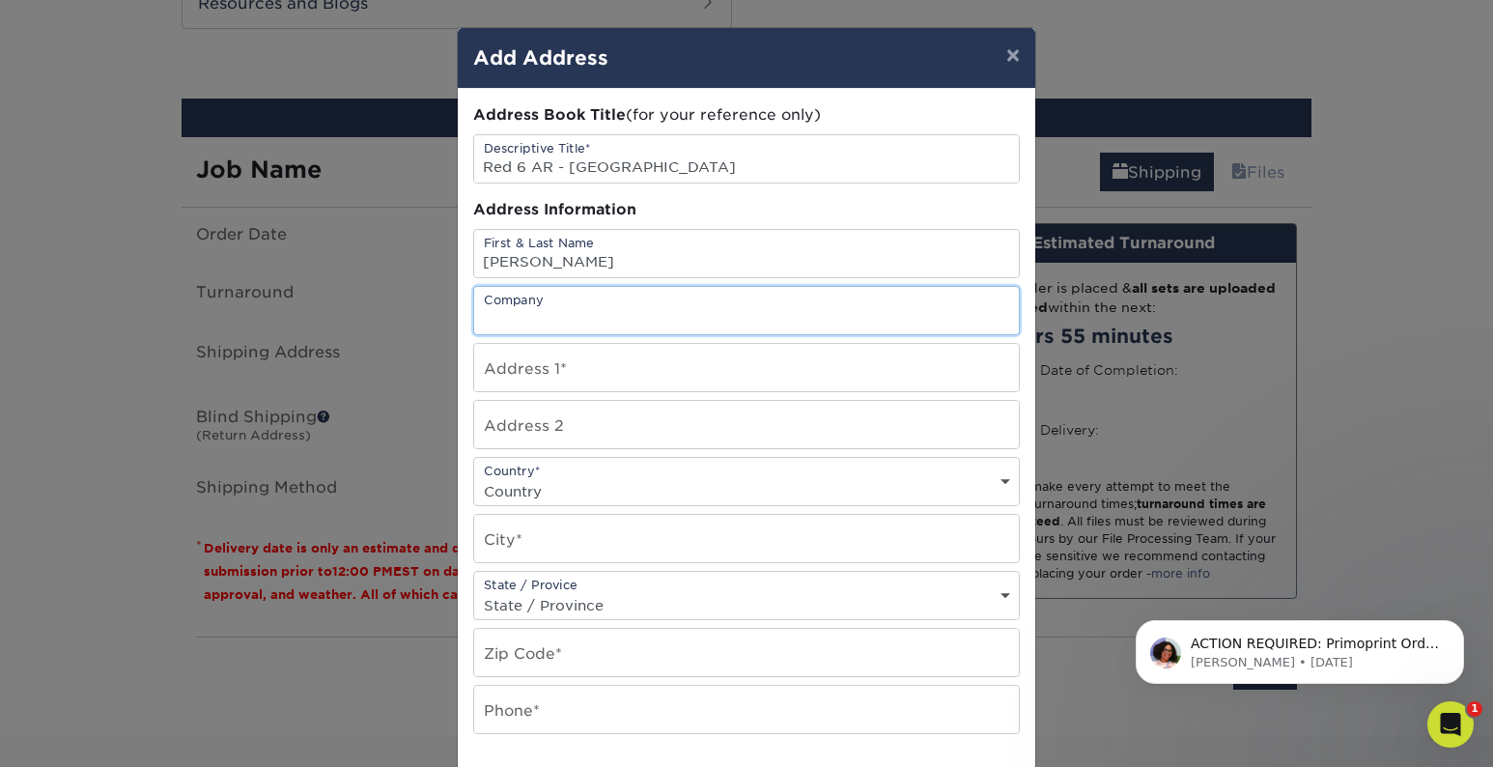
click at [530, 312] on input "text" at bounding box center [746, 310] width 545 height 47
click at [651, 289] on input "Red 6 AR" at bounding box center [746, 310] width 545 height 47
type input "Red 6 AR"
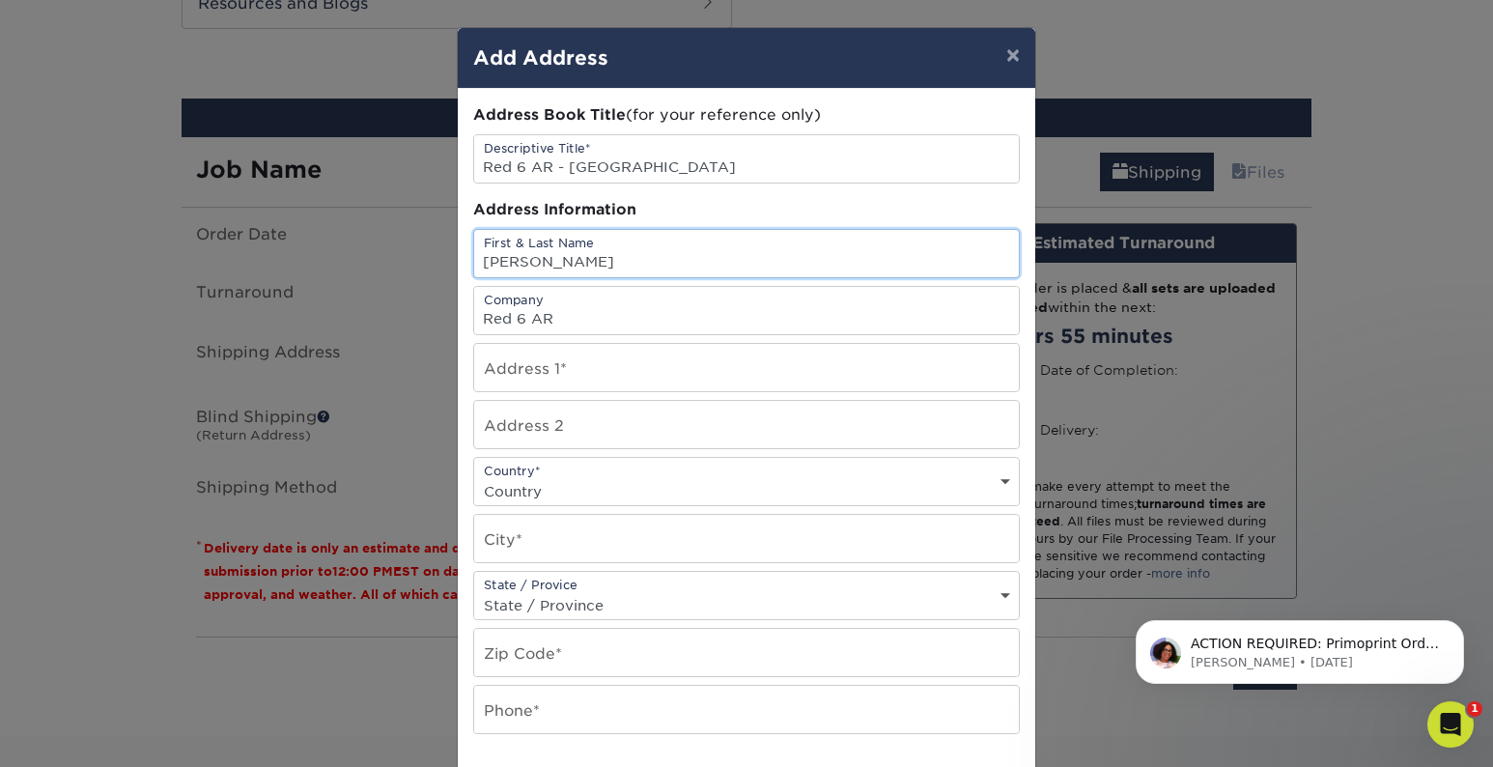
click at [667, 259] on input "[PERSON_NAME]" at bounding box center [746, 253] width 545 height 47
click at [609, 378] on input "text" at bounding box center [746, 367] width 545 height 47
paste input "285 Century"
type input "285 Century Pl"
select select "US"
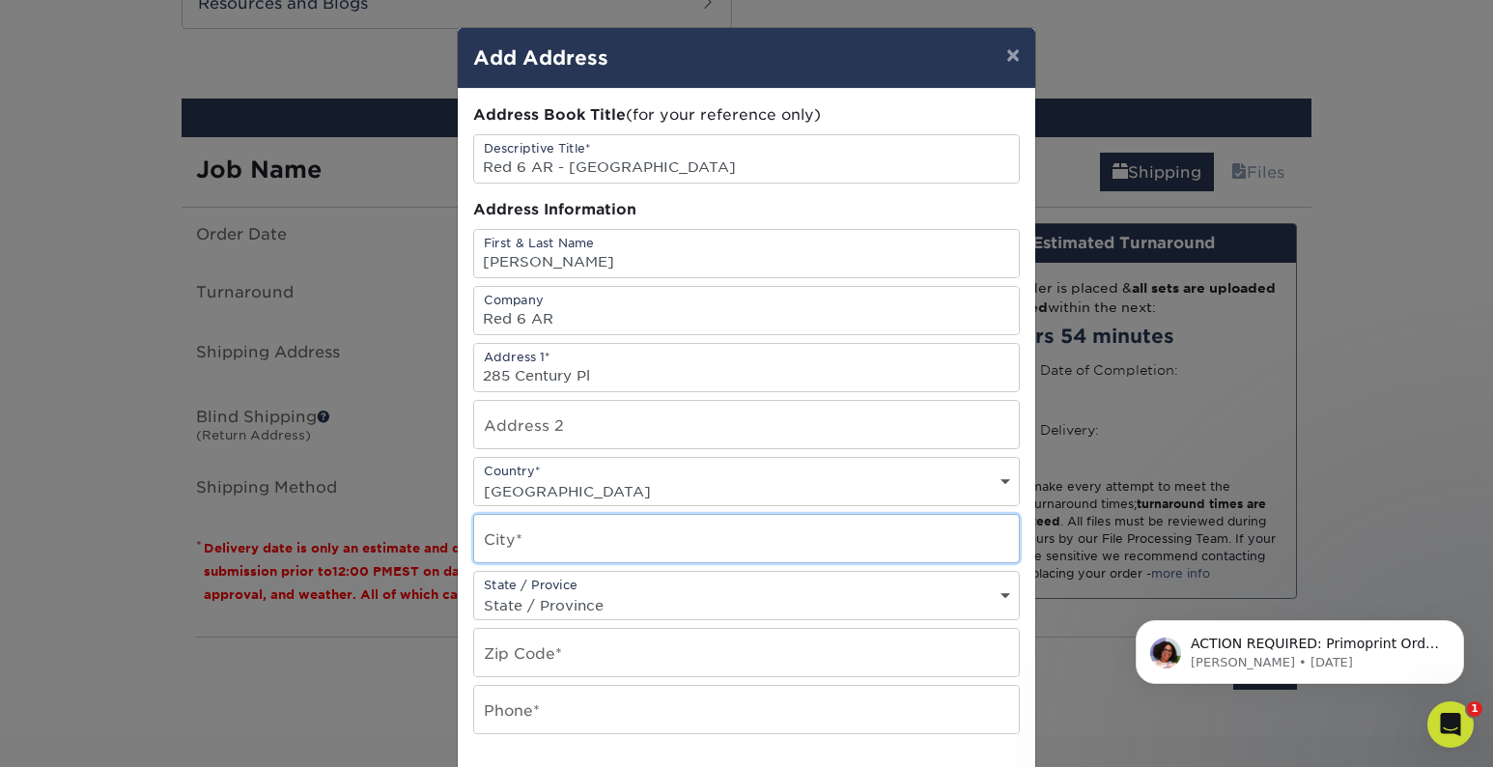
type input "Louisville"
type input "80027"
type input "9173749148"
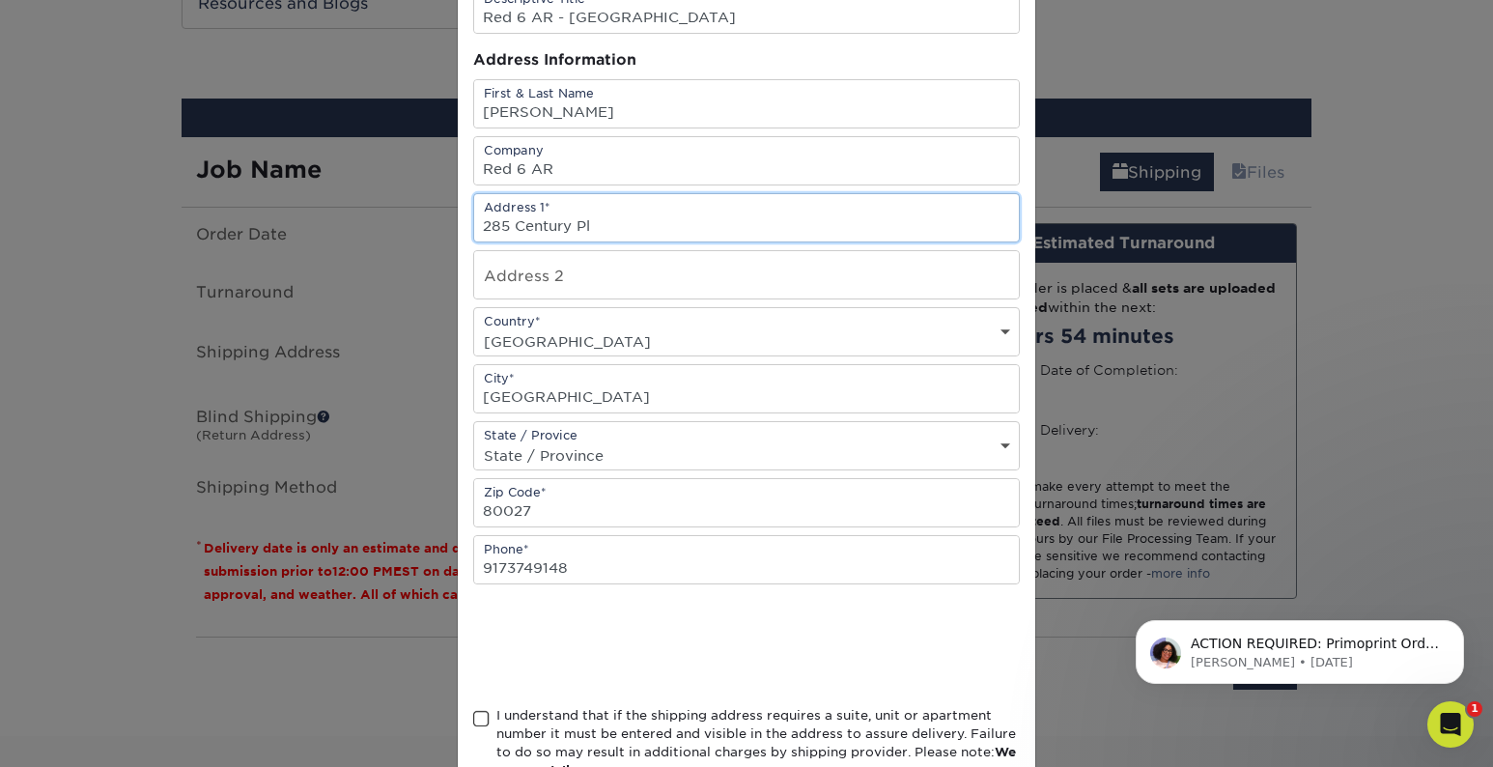
scroll to position [283, 0]
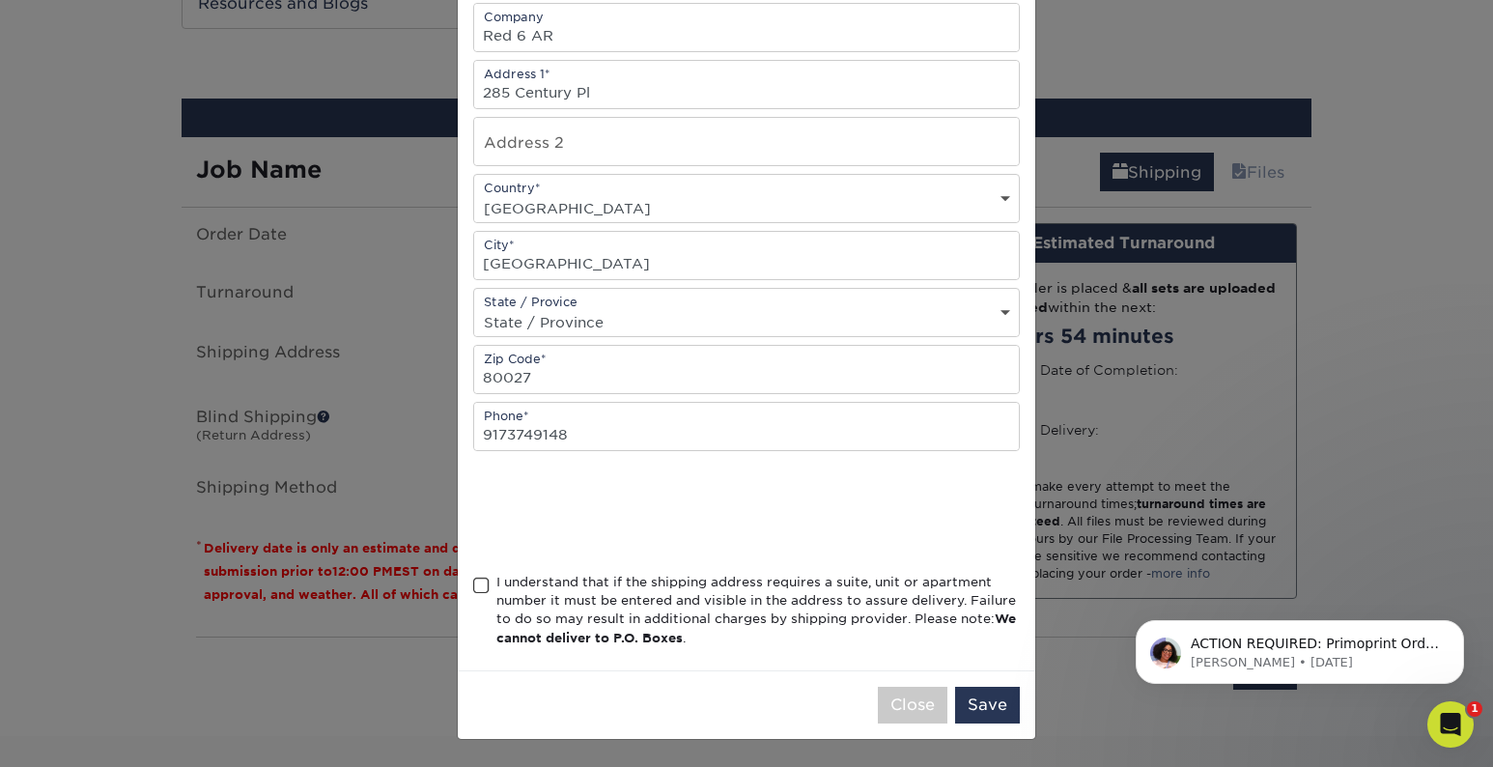
click at [481, 582] on span at bounding box center [481, 586] width 16 height 18
click at [0, 0] on input "I understand that if the shipping address requires a suite, unit or apartment n…" at bounding box center [0, 0] width 0 height 0
click at [987, 698] on button "Save" at bounding box center [987, 705] width 65 height 37
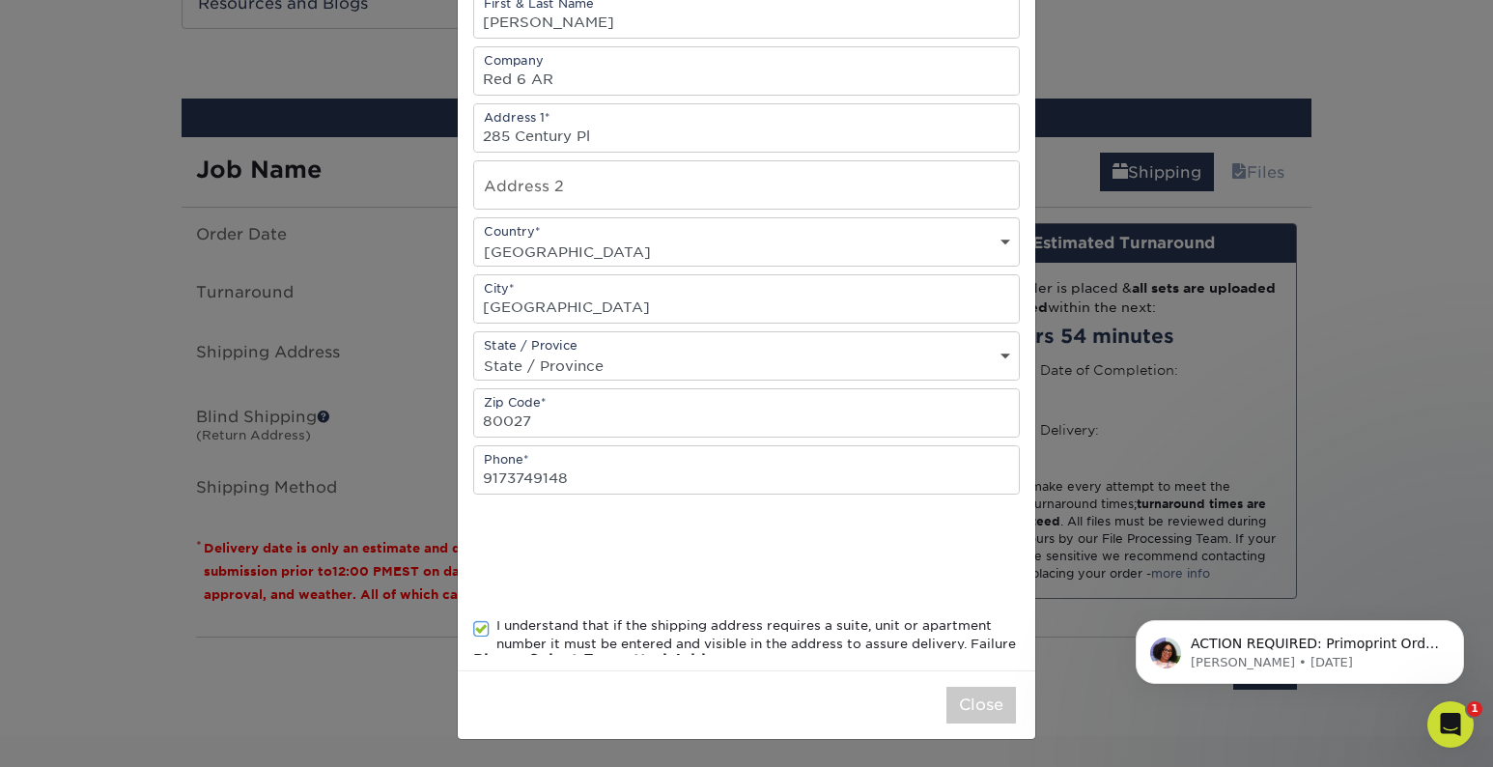
scroll to position [0, 0]
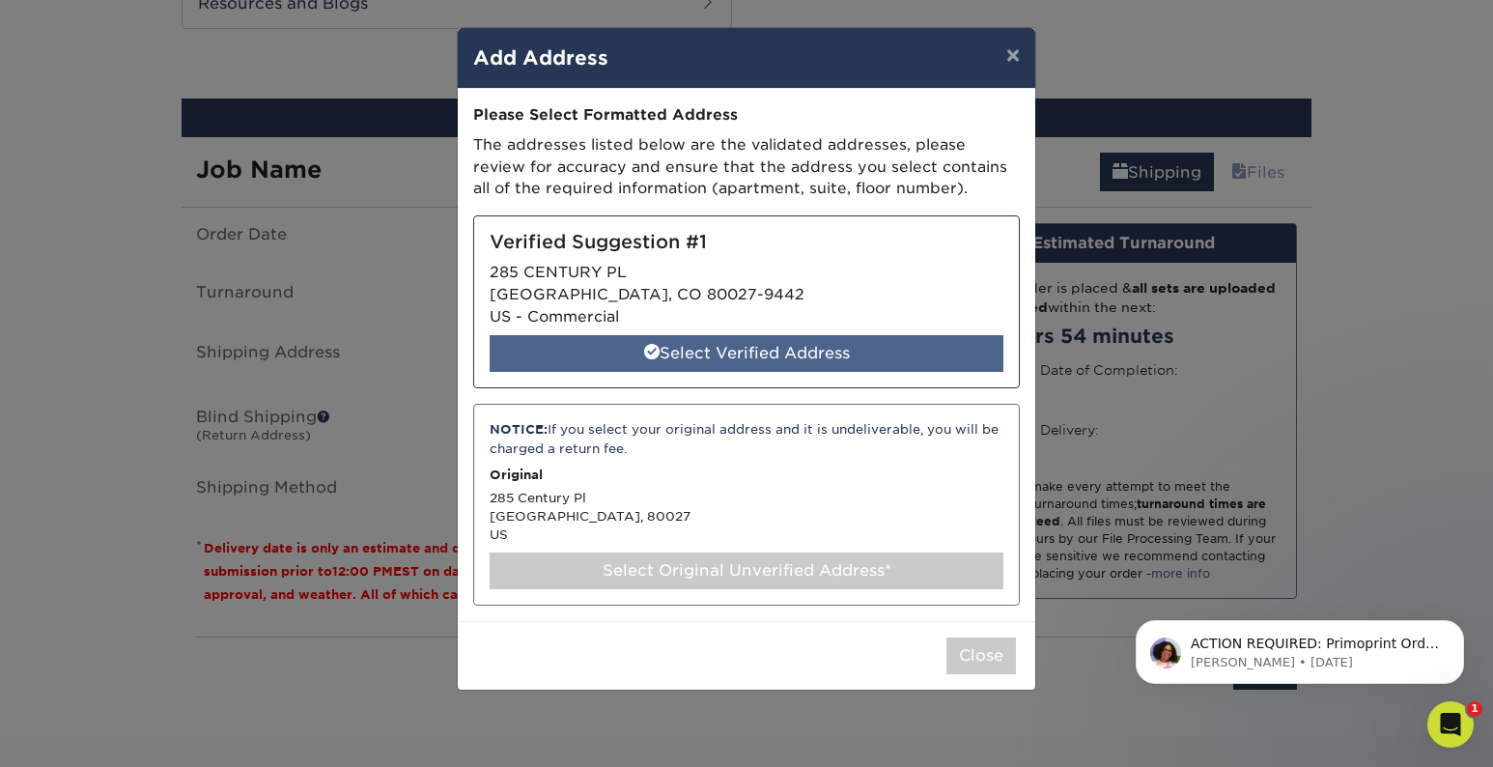
click at [761, 347] on div "Select Verified Address" at bounding box center [747, 353] width 514 height 37
select select "285785"
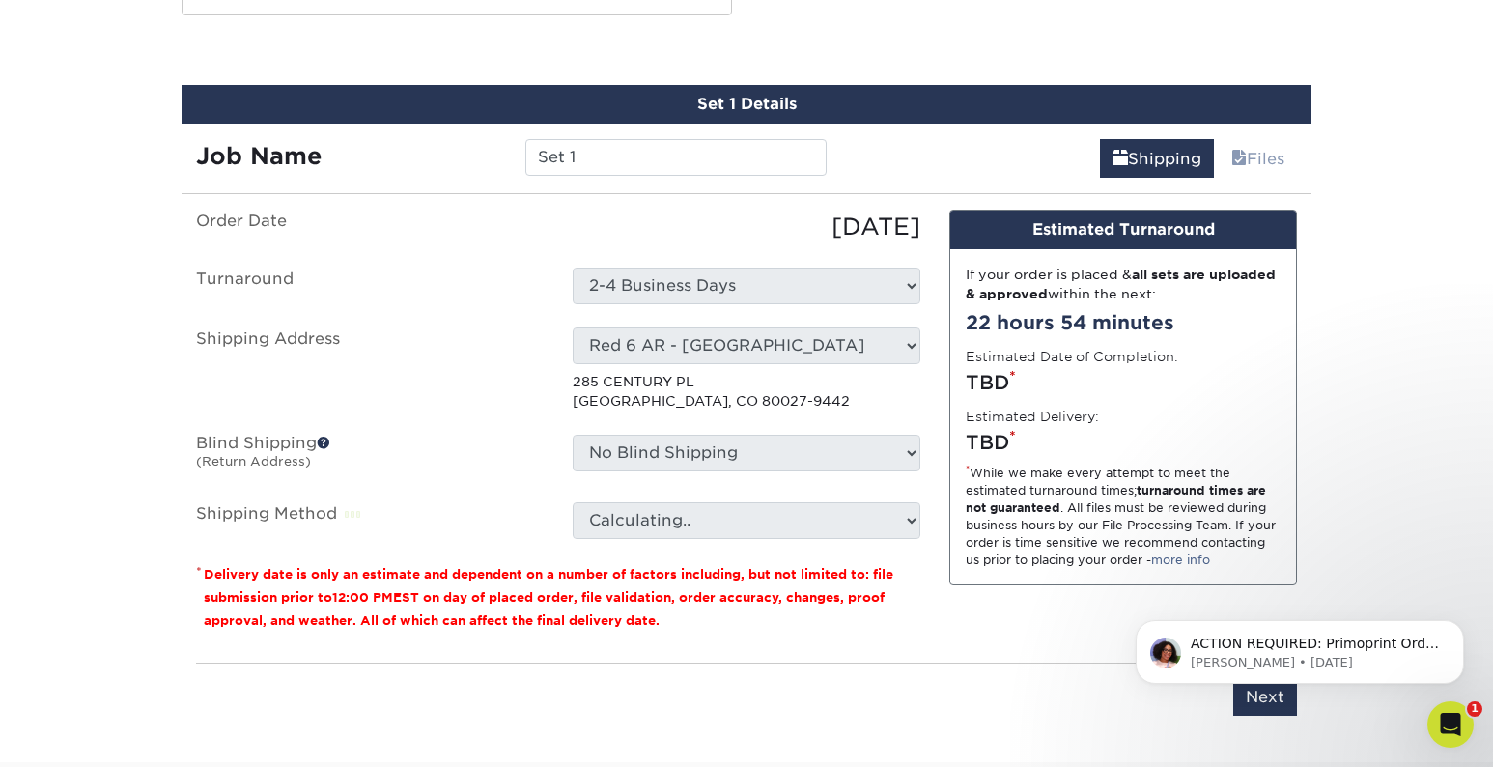
scroll to position [1066, 0]
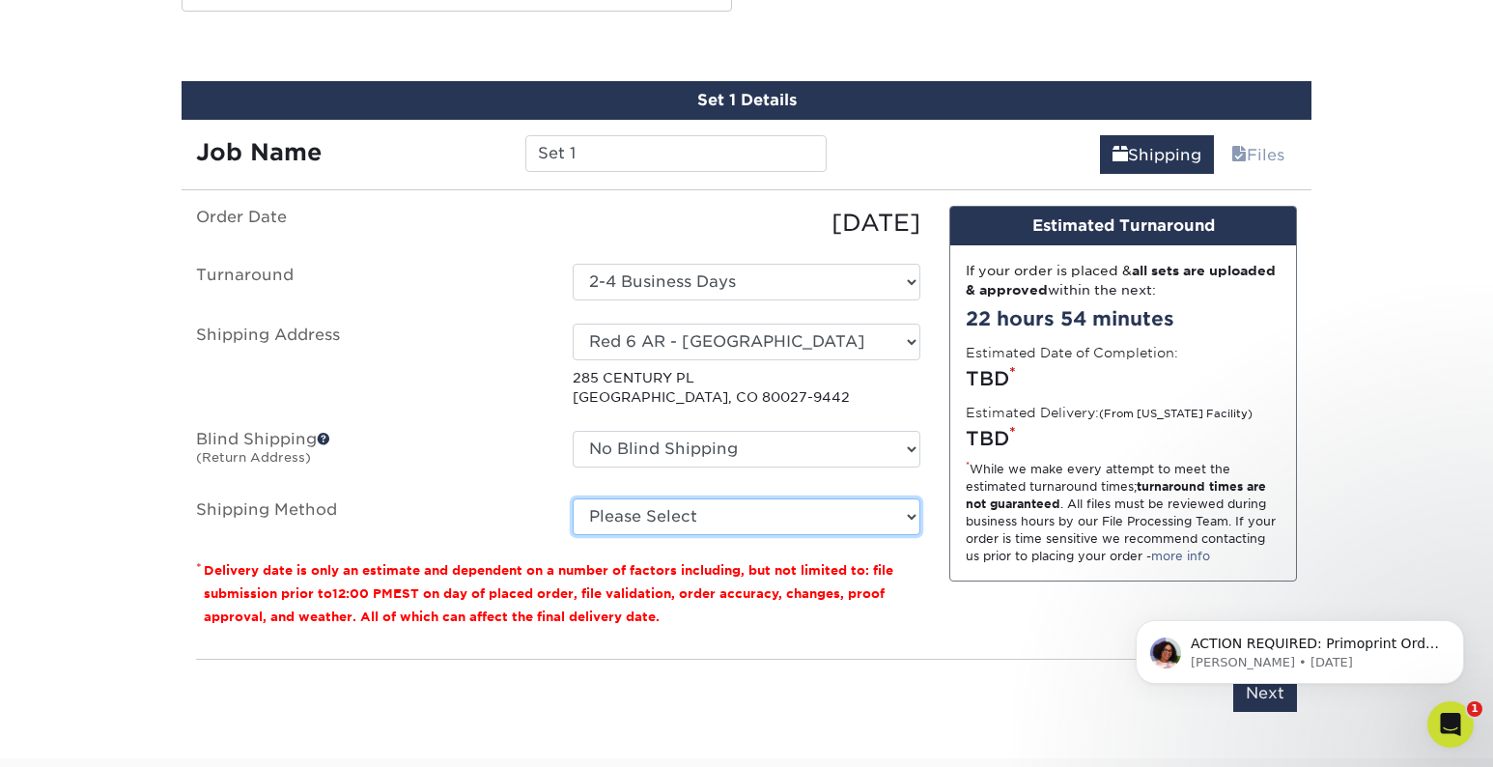
click at [704, 510] on select "Please Select Ground Shipping (+$7.84) 3 Day Shipping Service (+$15.33) 2 Day A…" at bounding box center [747, 516] width 348 height 37
select select "03"
click at [573, 498] on select "Please Select Ground Shipping (+$7.84) 3 Day Shipping Service (+$15.33) 2 Day A…" at bounding box center [747, 516] width 348 height 37
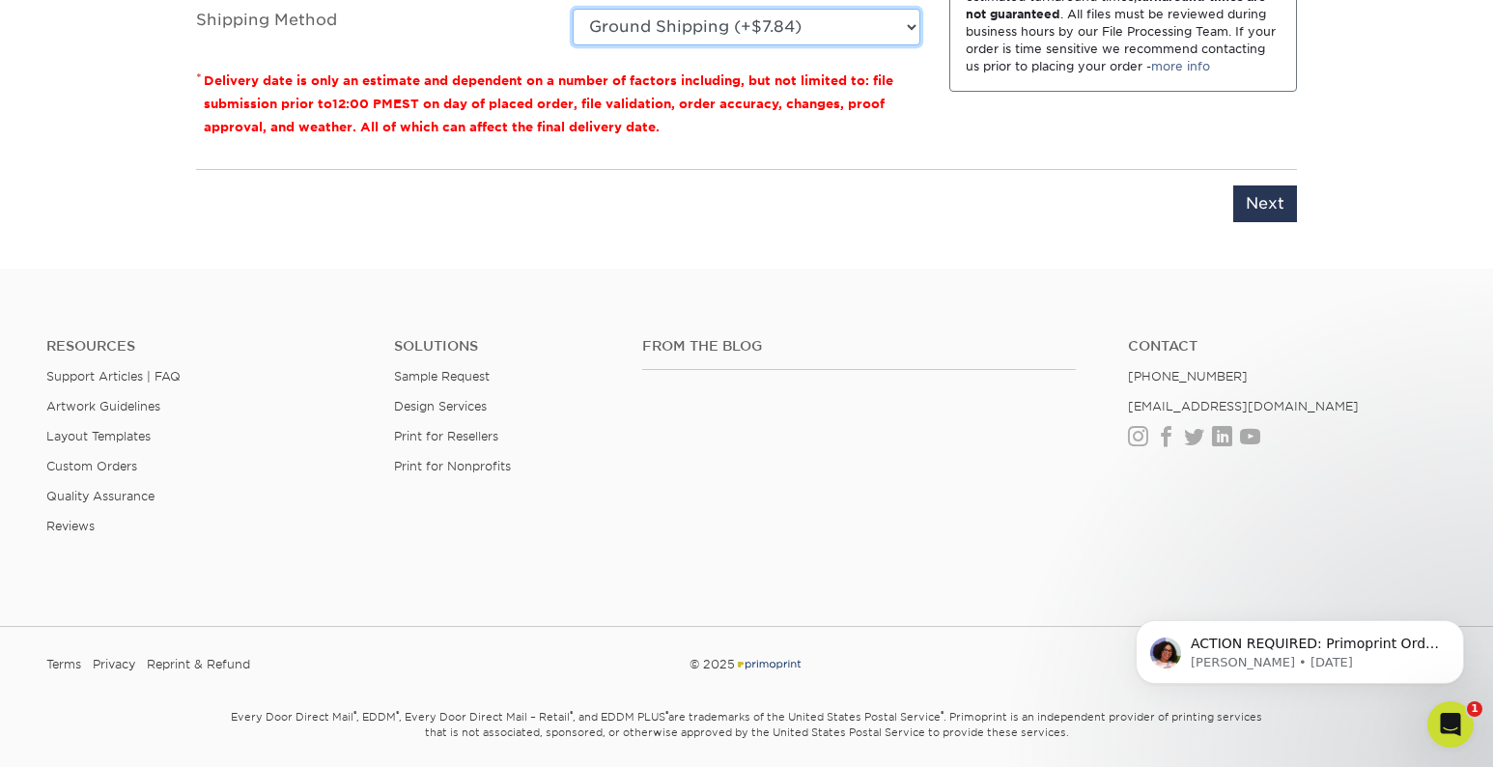
scroll to position [1585, 0]
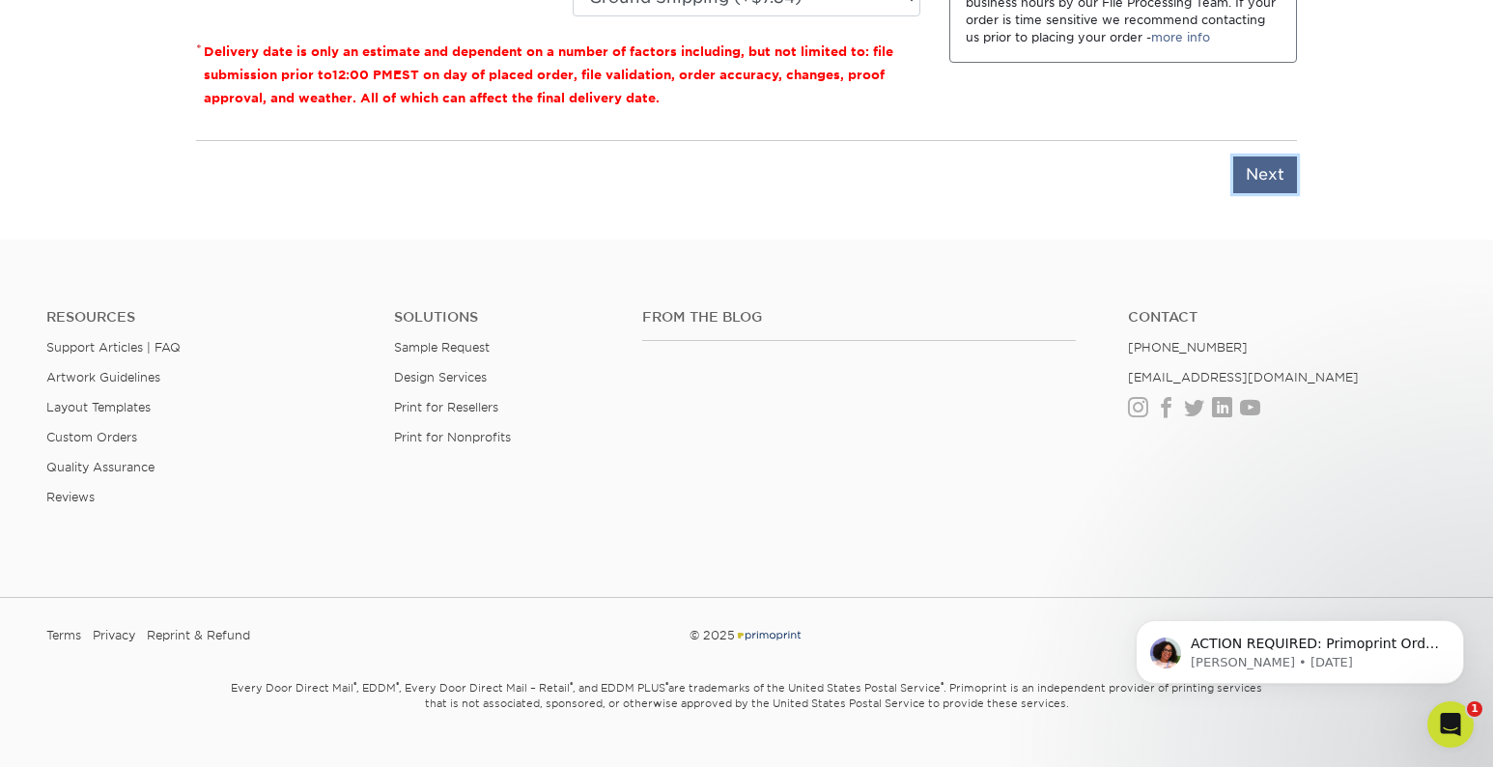
click at [1264, 162] on input "Next" at bounding box center [1265, 174] width 64 height 37
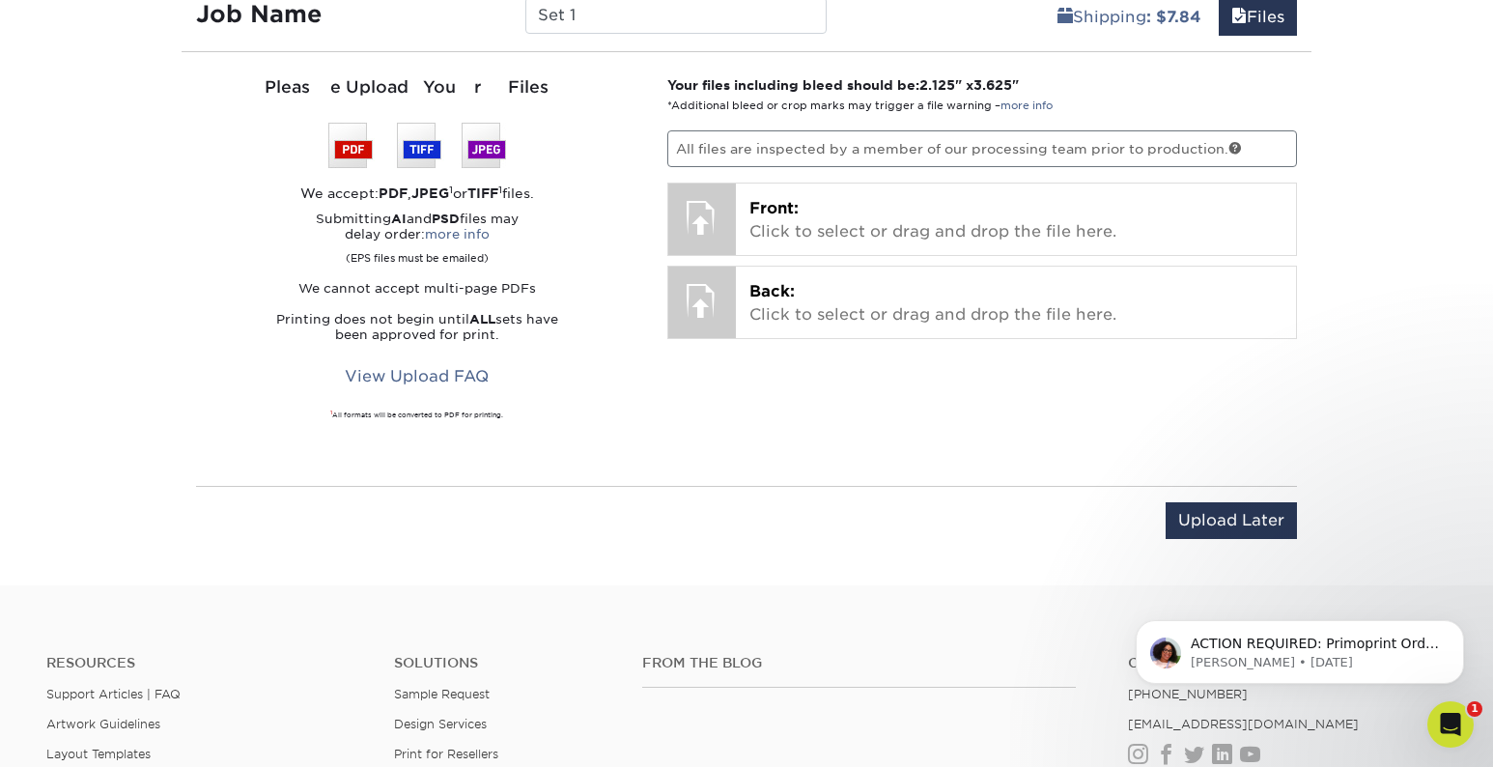
scroll to position [1122, 0]
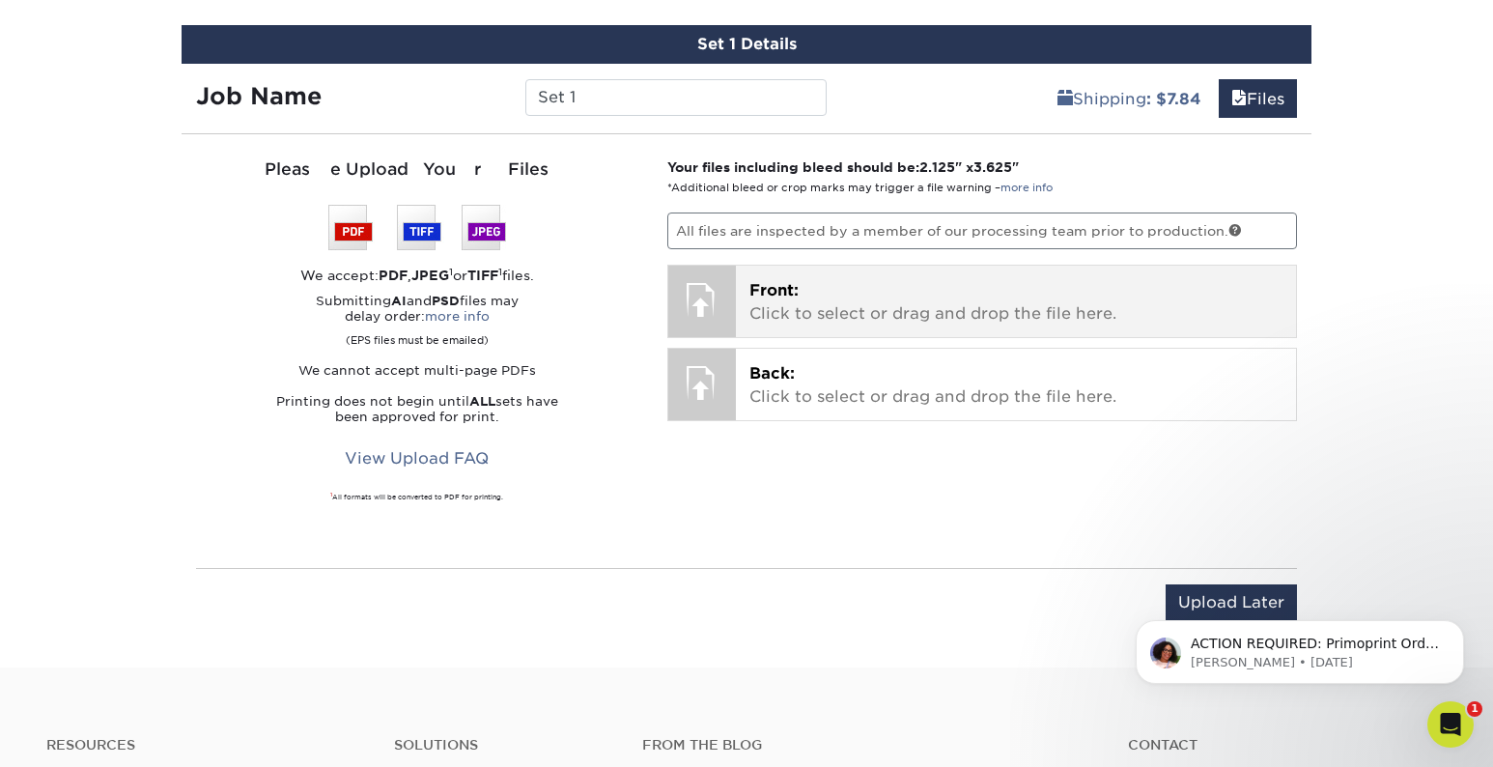
click at [700, 293] on div at bounding box center [702, 300] width 68 height 68
click at [695, 305] on div at bounding box center [702, 300] width 68 height 68
click at [804, 282] on p "Front: Click to select or drag and drop the file here." at bounding box center [1016, 302] width 534 height 46
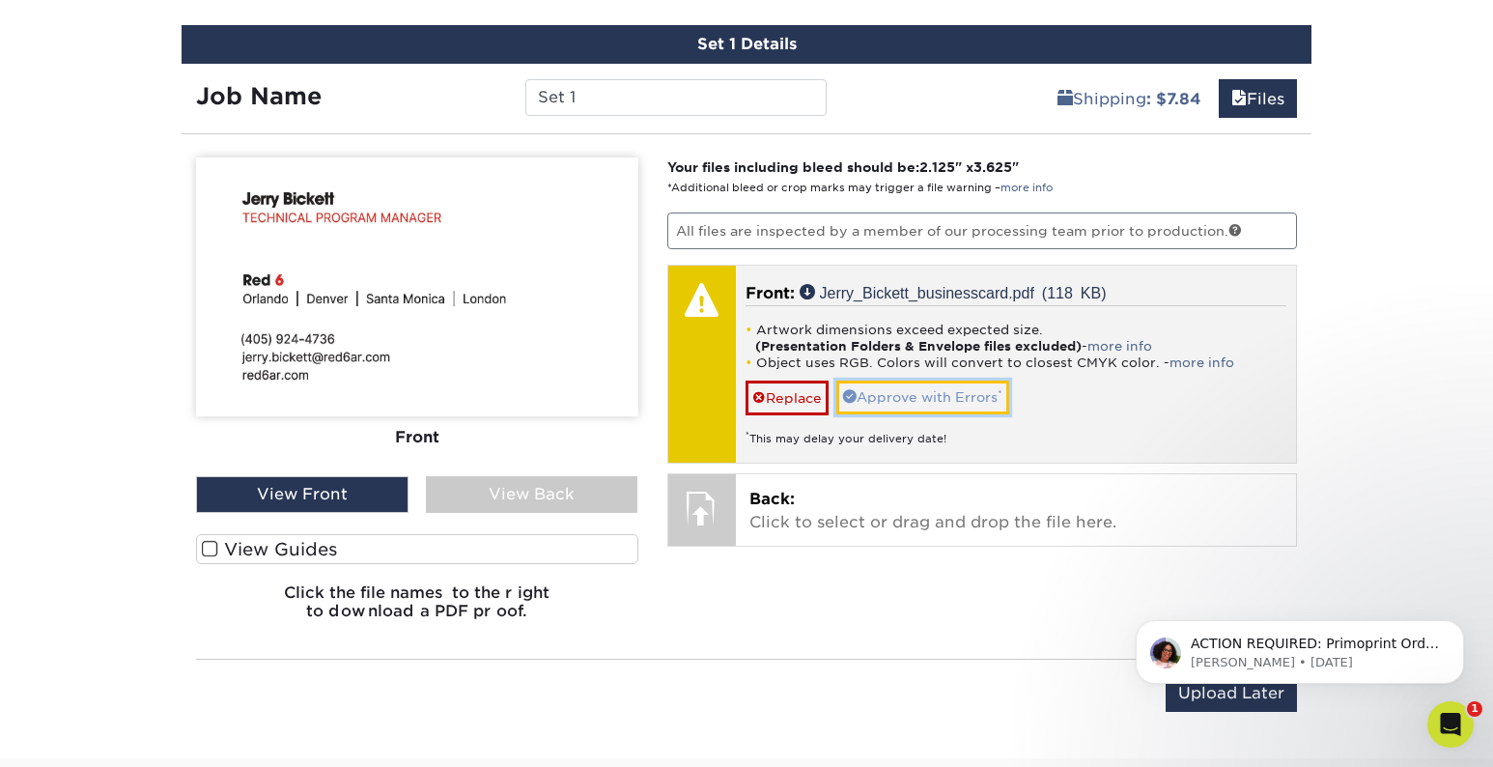
click at [924, 396] on link "Approve with Errors *" at bounding box center [922, 396] width 173 height 33
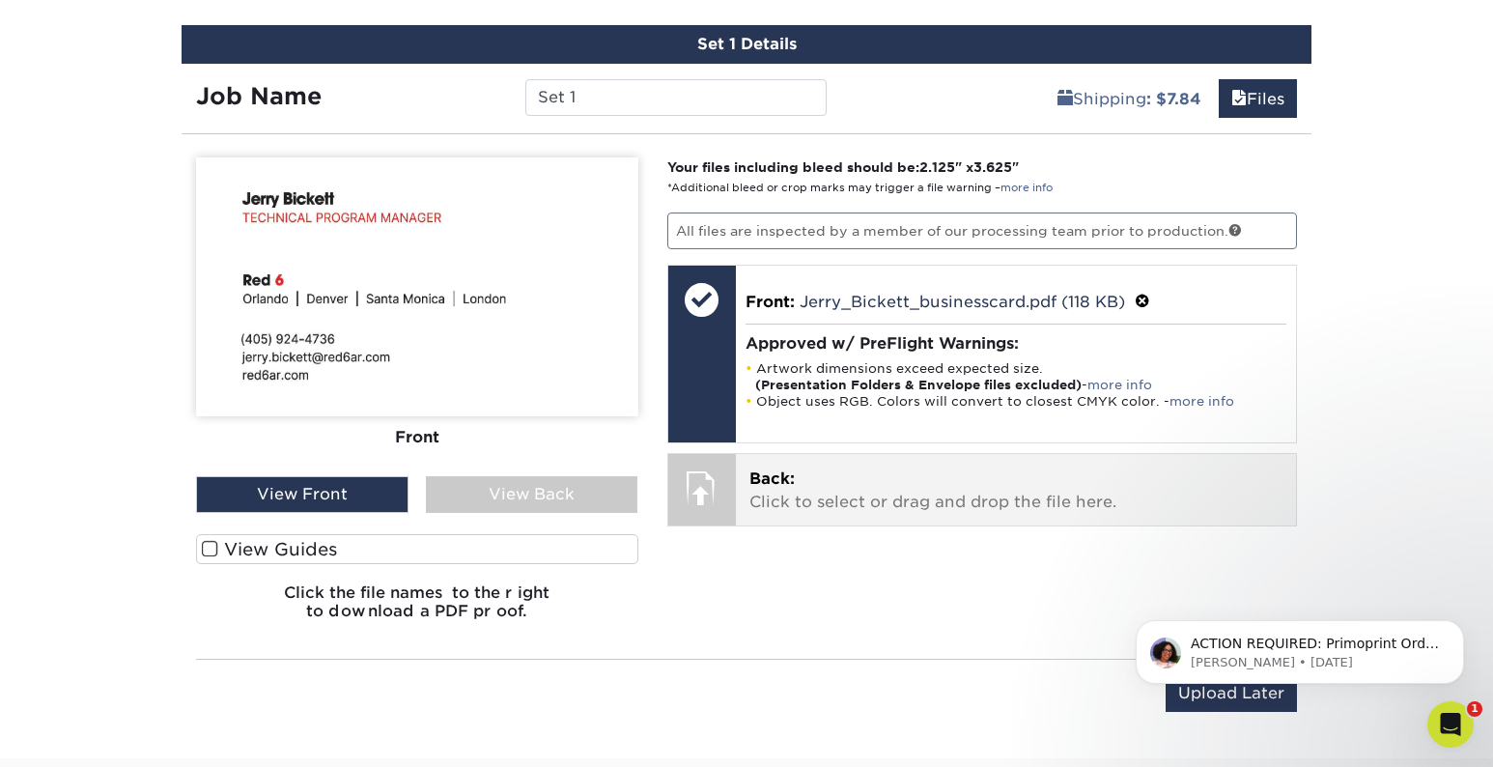
click at [700, 484] on div at bounding box center [702, 488] width 68 height 68
click at [787, 487] on span "Back:" at bounding box center [771, 478] width 45 height 18
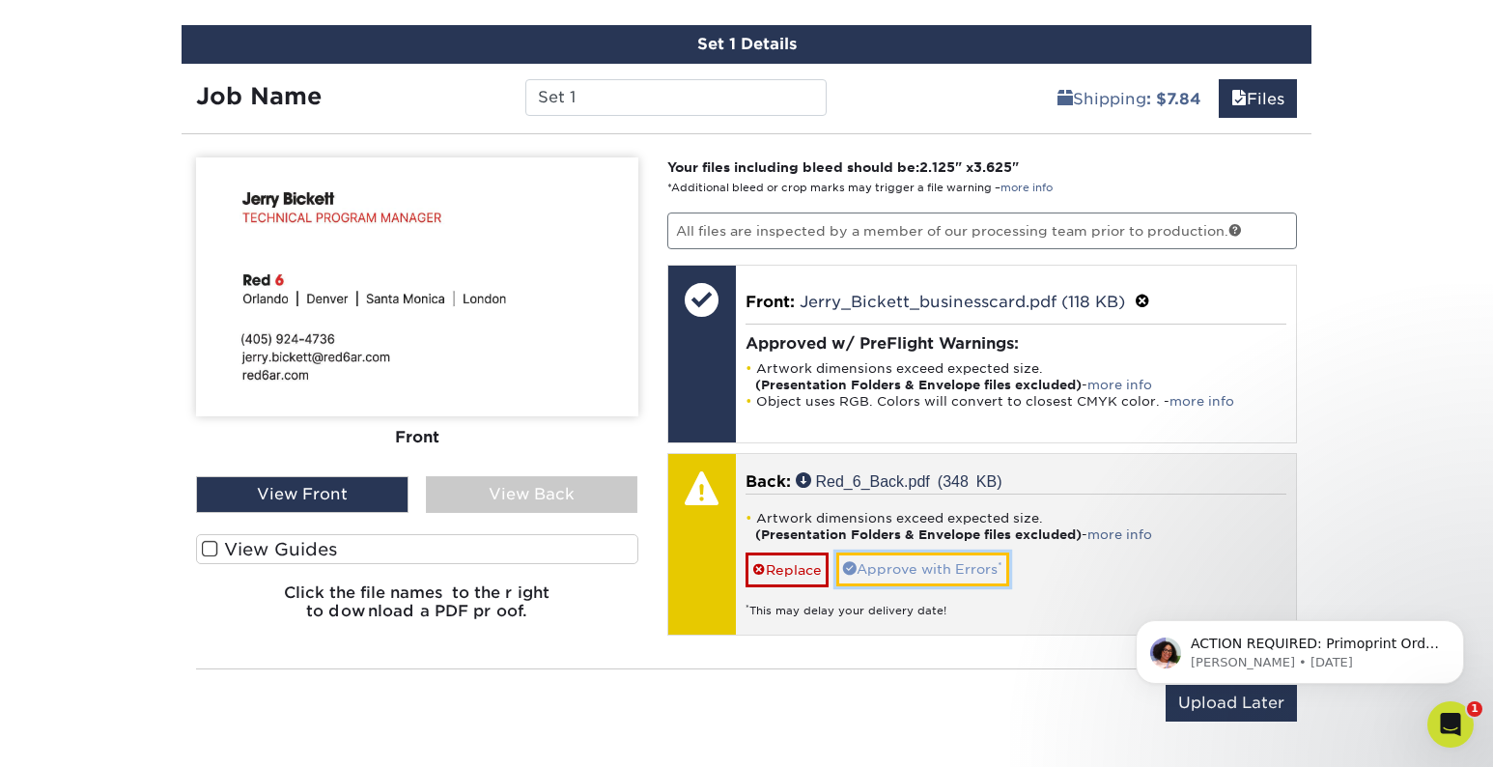
click at [973, 565] on link "Approve with Errors *" at bounding box center [922, 568] width 173 height 33
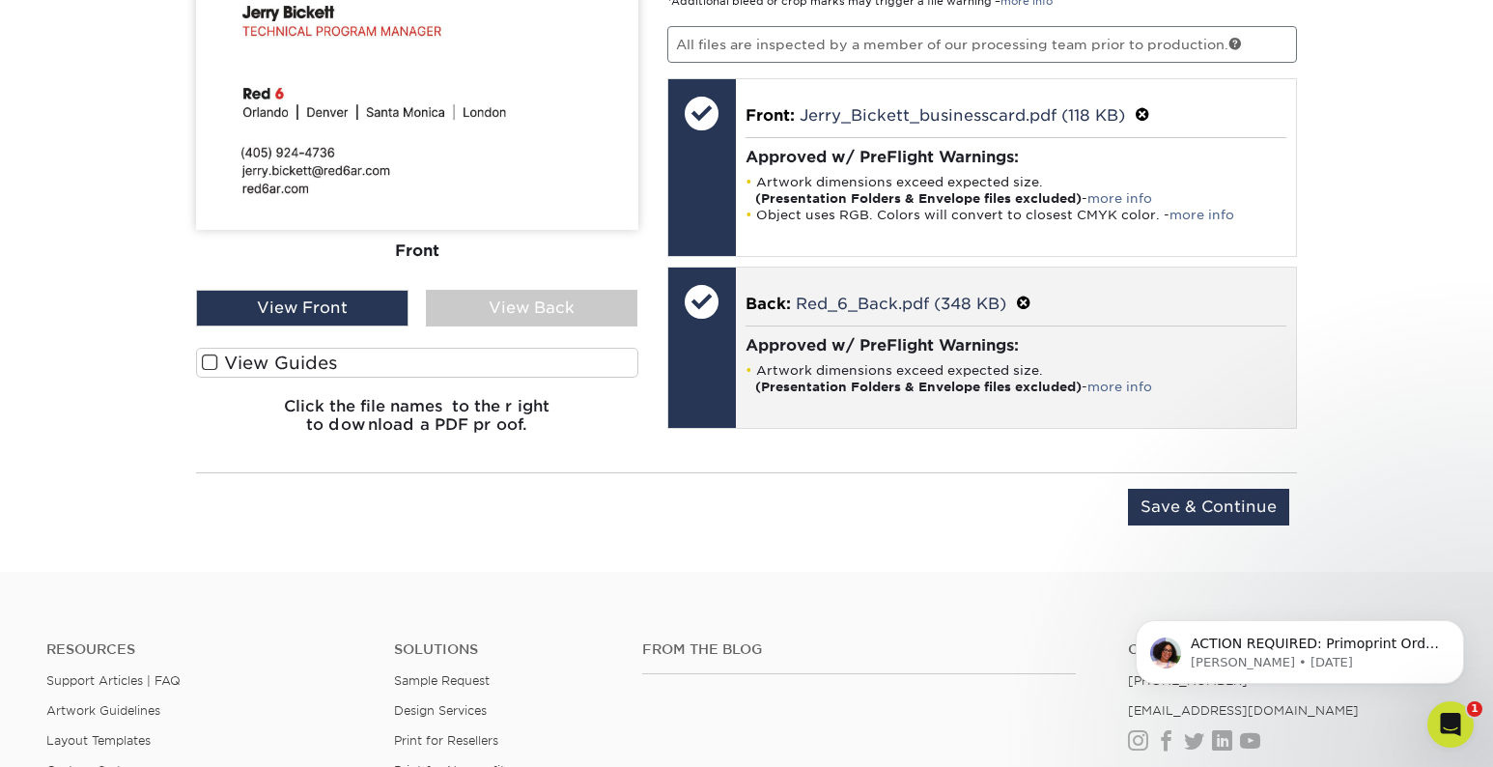
scroll to position [1516, 0]
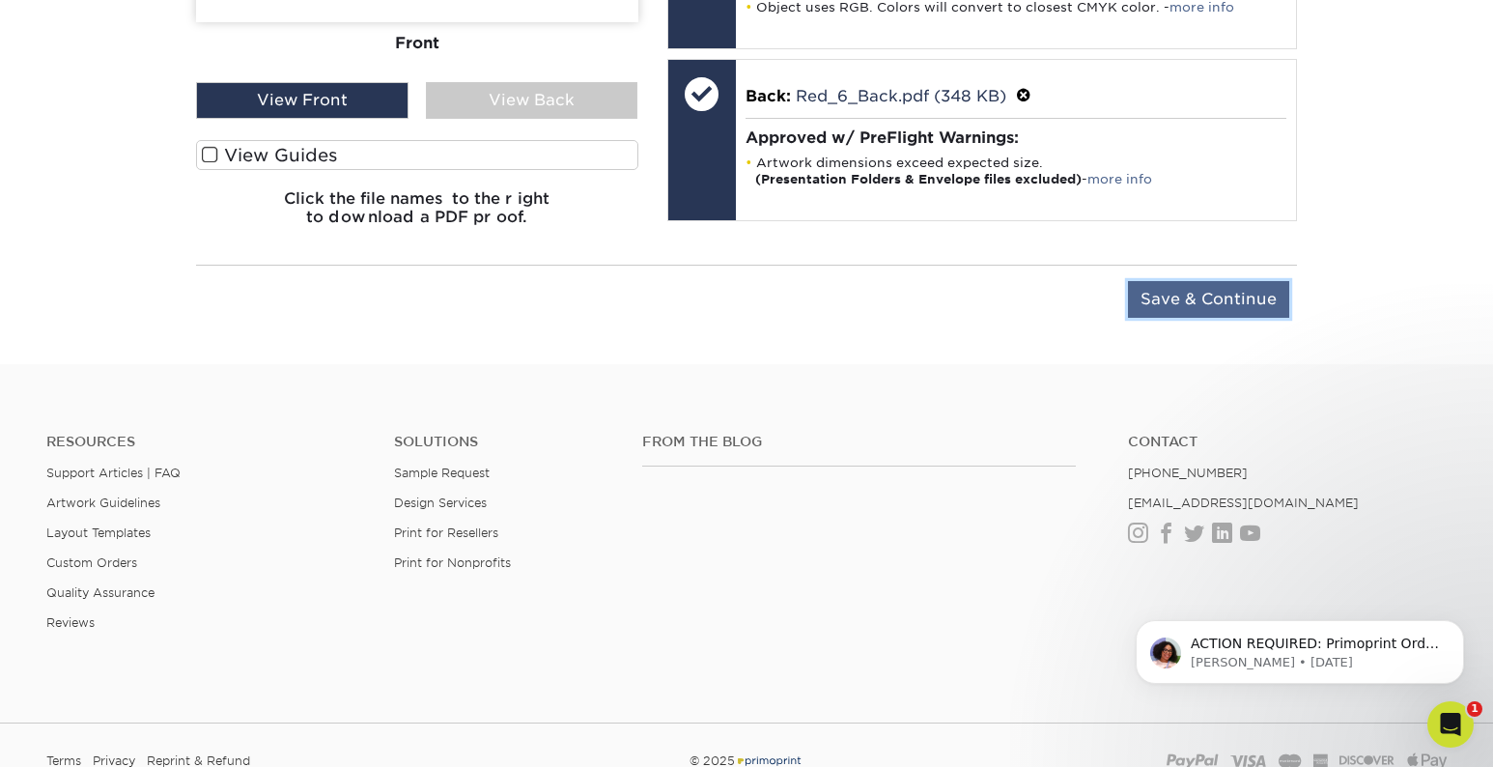
click at [1254, 303] on input "Save & Continue" at bounding box center [1208, 299] width 161 height 37
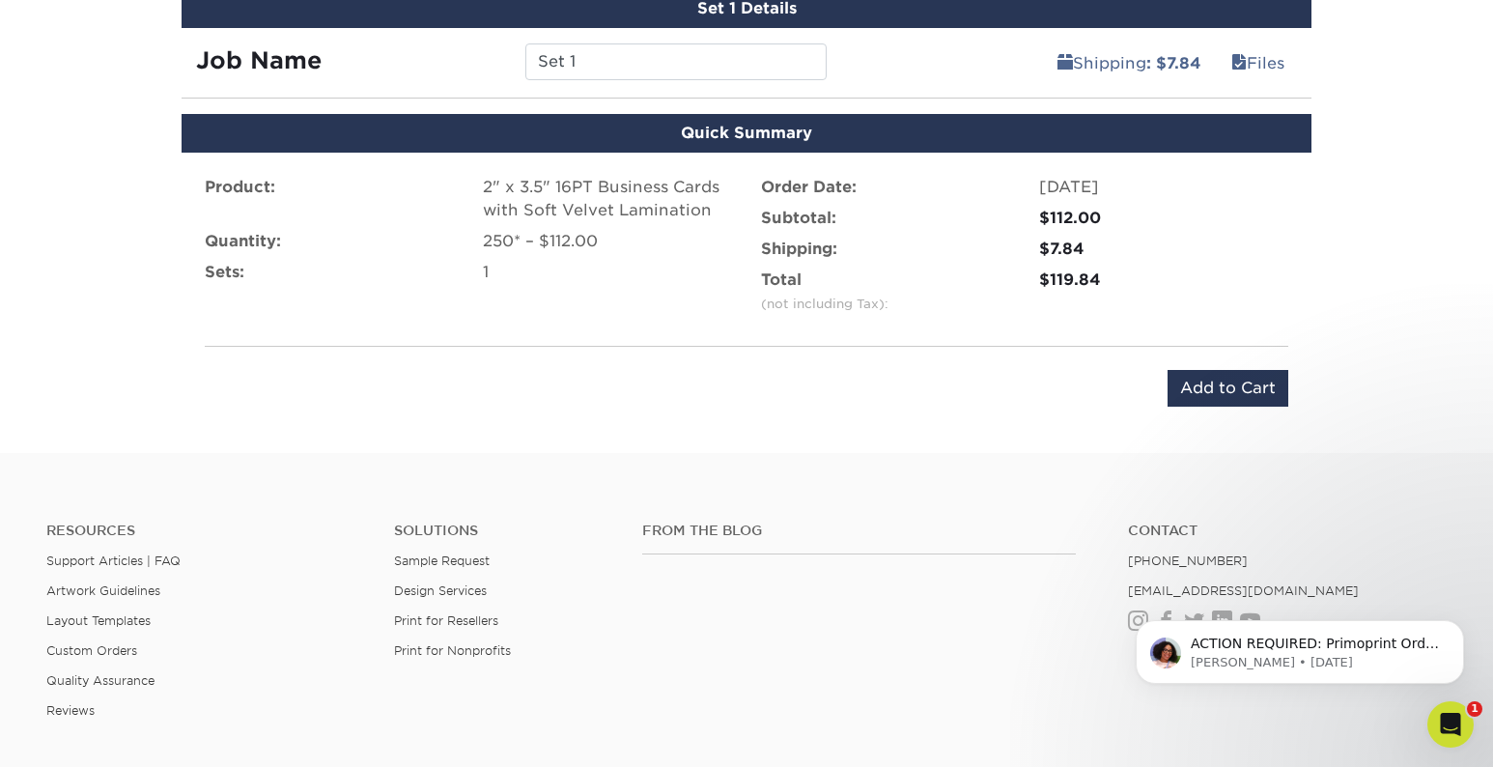
scroll to position [1150, 0]
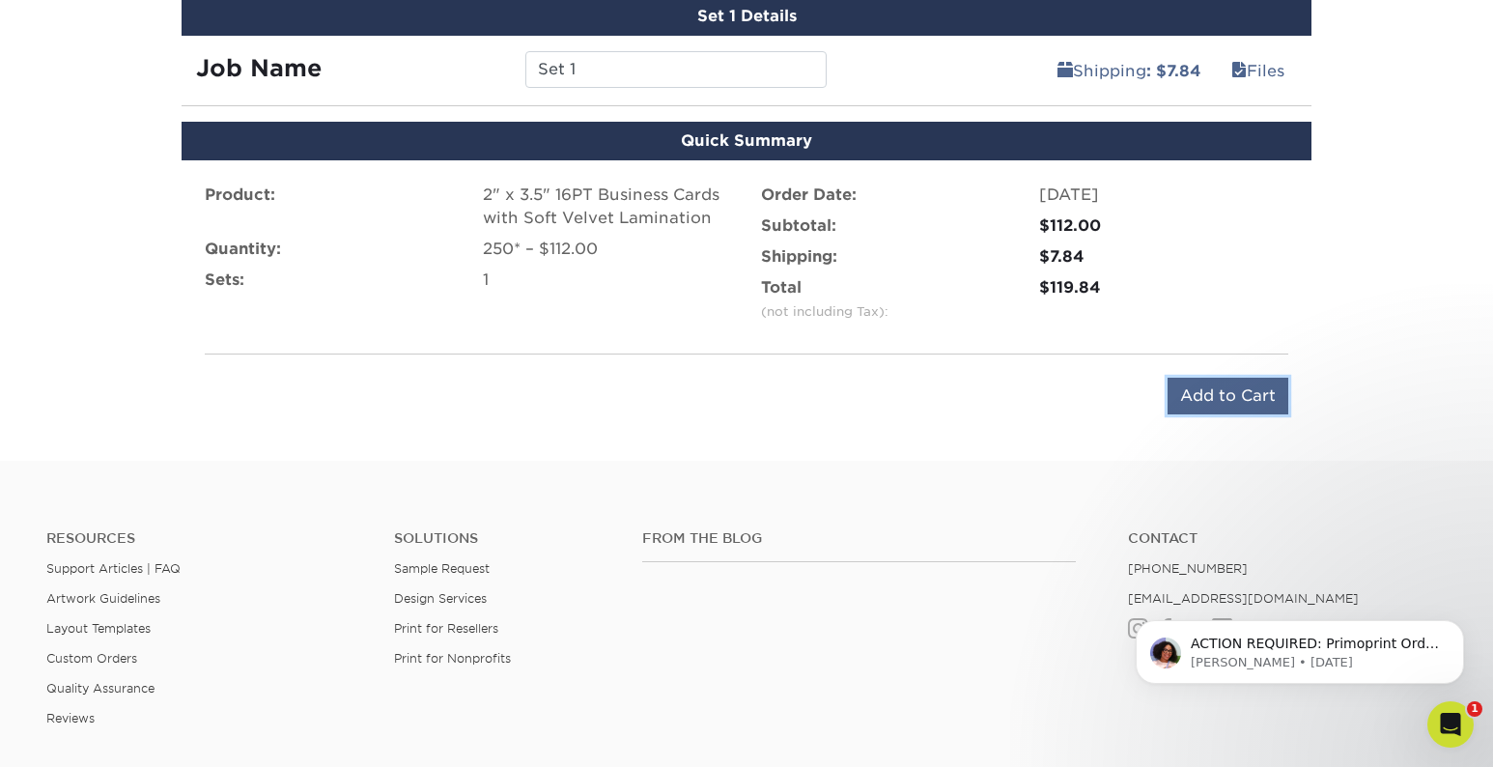
click at [1210, 401] on input "Add to Cart" at bounding box center [1228, 396] width 121 height 37
